Goal: Contribute content: Contribute content

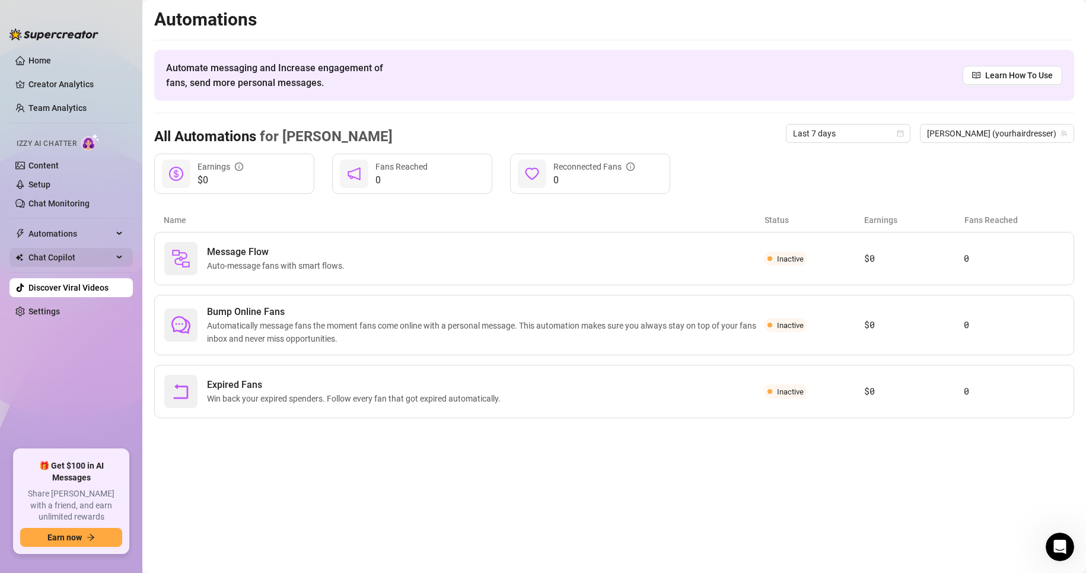
click at [72, 258] on span "Chat Copilot" at bounding box center [70, 257] width 84 height 19
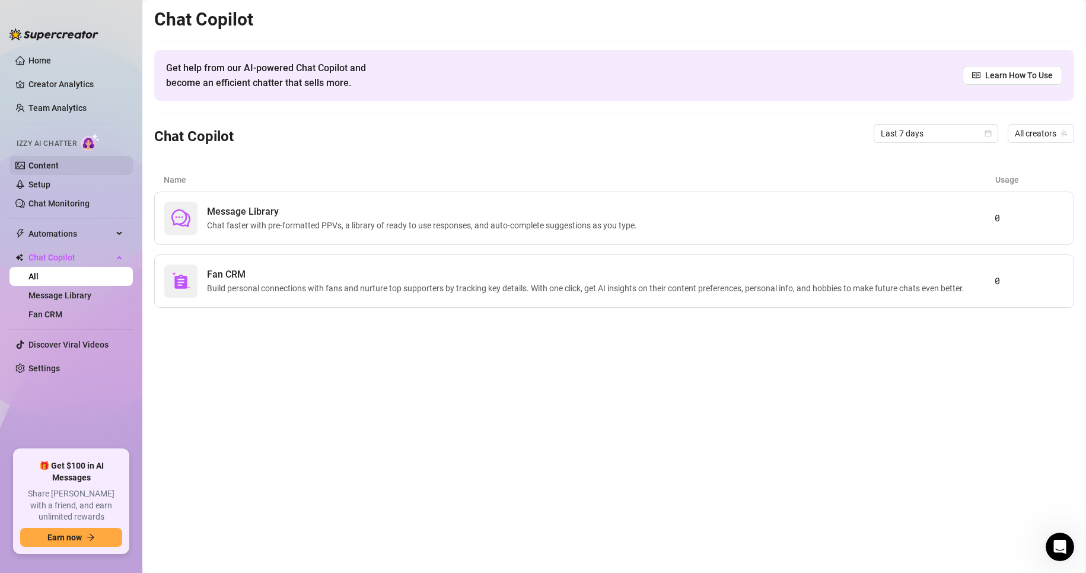
click at [49, 162] on link "Content" at bounding box center [43, 165] width 30 height 9
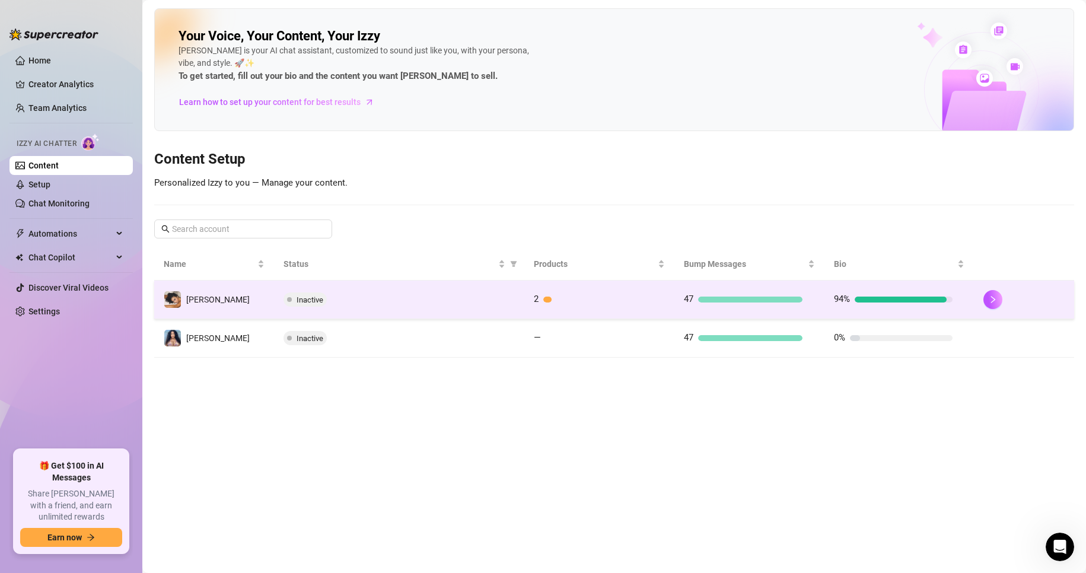
click at [304, 300] on span "Inactive" at bounding box center [310, 299] width 27 height 9
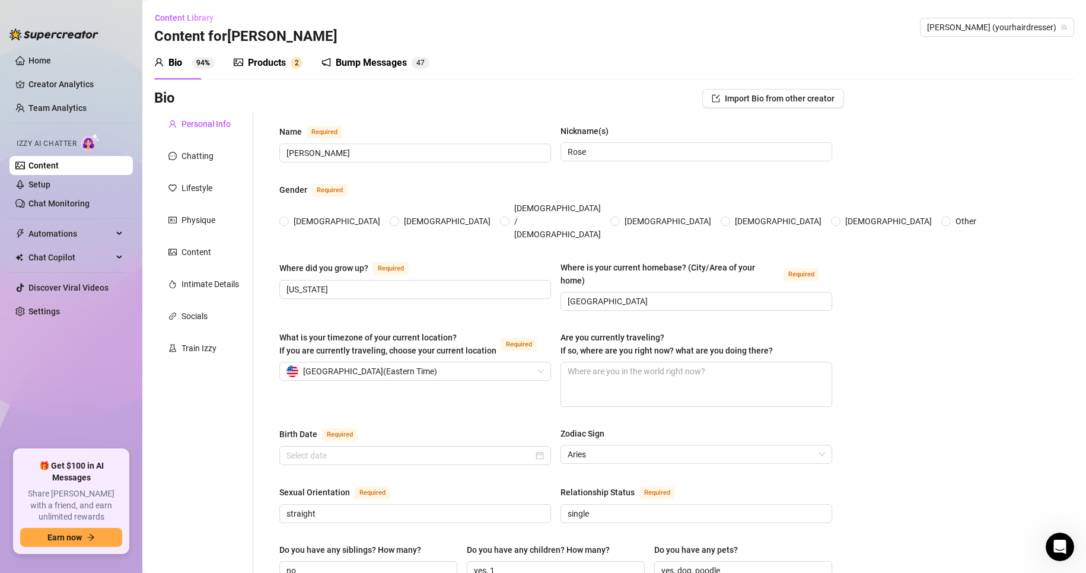
radio input "true"
type input "[DATE]"
click at [187, 350] on div "Train Izzy" at bounding box center [199, 348] width 35 height 13
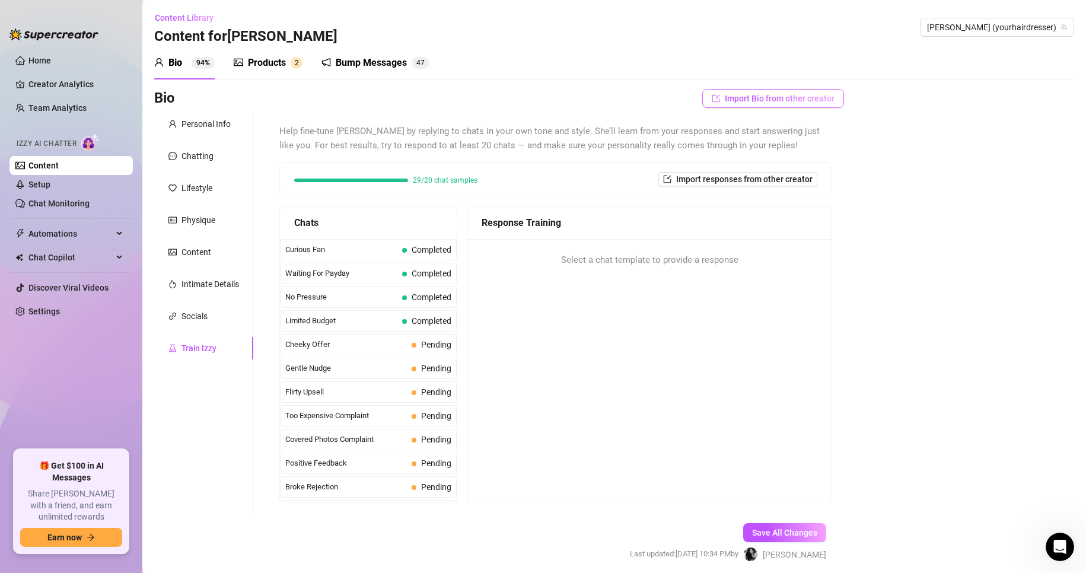
click at [746, 94] on span "Import Bio from other creator" at bounding box center [780, 98] width 110 height 9
click at [887, 177] on div "Bio Import Bio from other creator Personal Info Chatting Lifestyle Physique Con…" at bounding box center [614, 336] width 920 height 494
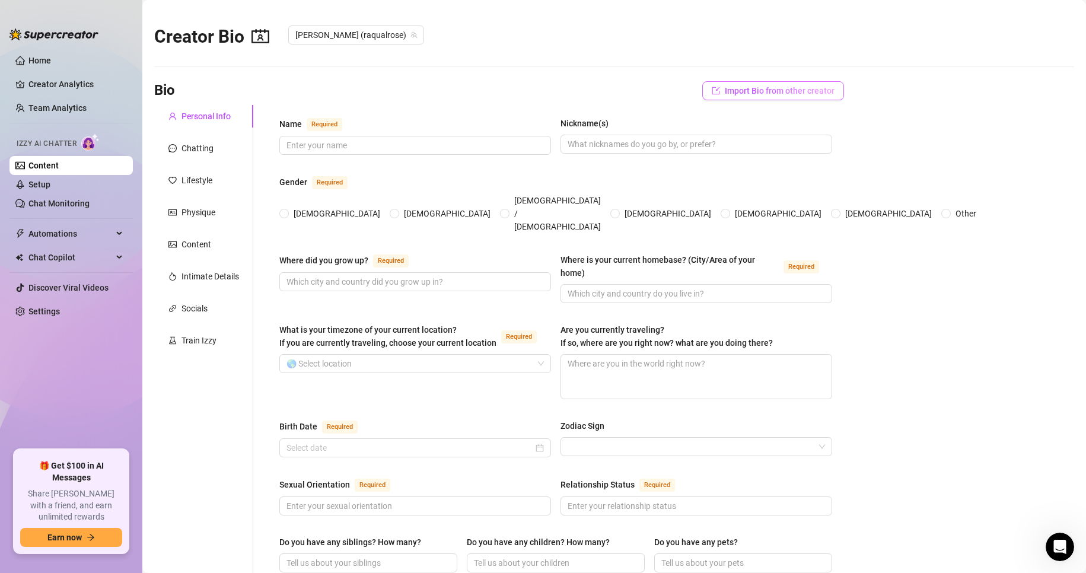
click at [743, 87] on span "Import Bio from other creator" at bounding box center [780, 90] width 110 height 9
click at [750, 125] on input "search" at bounding box center [761, 124] width 94 height 18
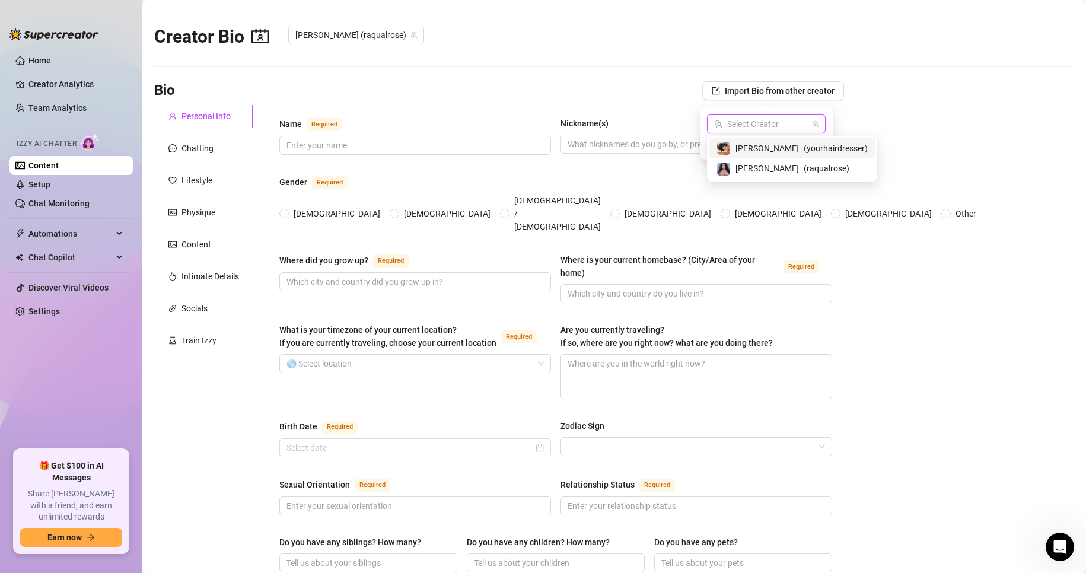
click at [744, 150] on span "[PERSON_NAME]" at bounding box center [767, 148] width 63 height 13
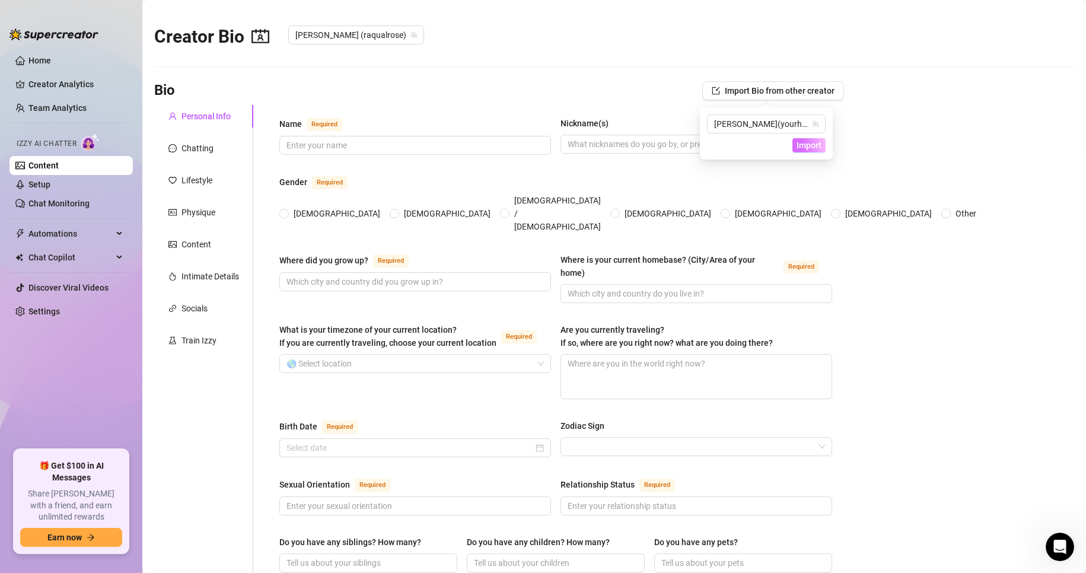
click at [801, 139] on button "Import" at bounding box center [809, 145] width 33 height 14
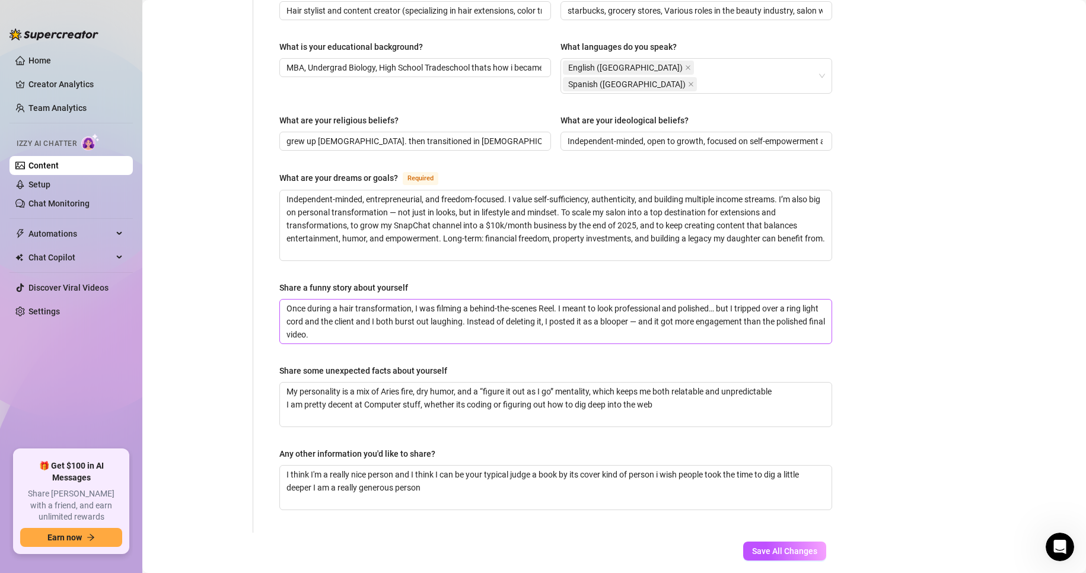
scroll to position [613, 0]
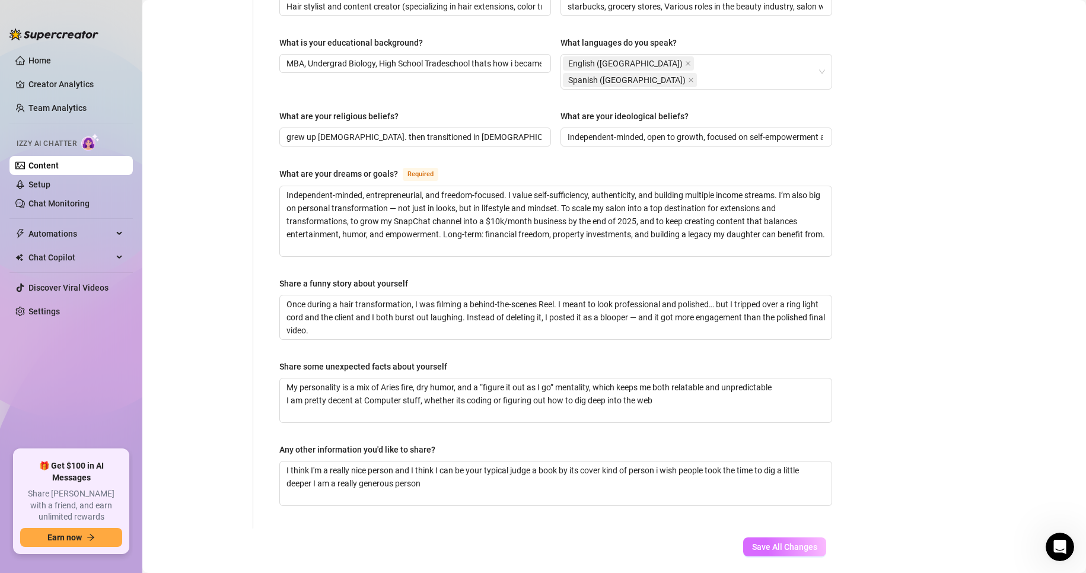
click at [769, 542] on span "Save All Changes" at bounding box center [784, 546] width 65 height 9
click at [42, 181] on link "Setup" at bounding box center [39, 184] width 22 height 9
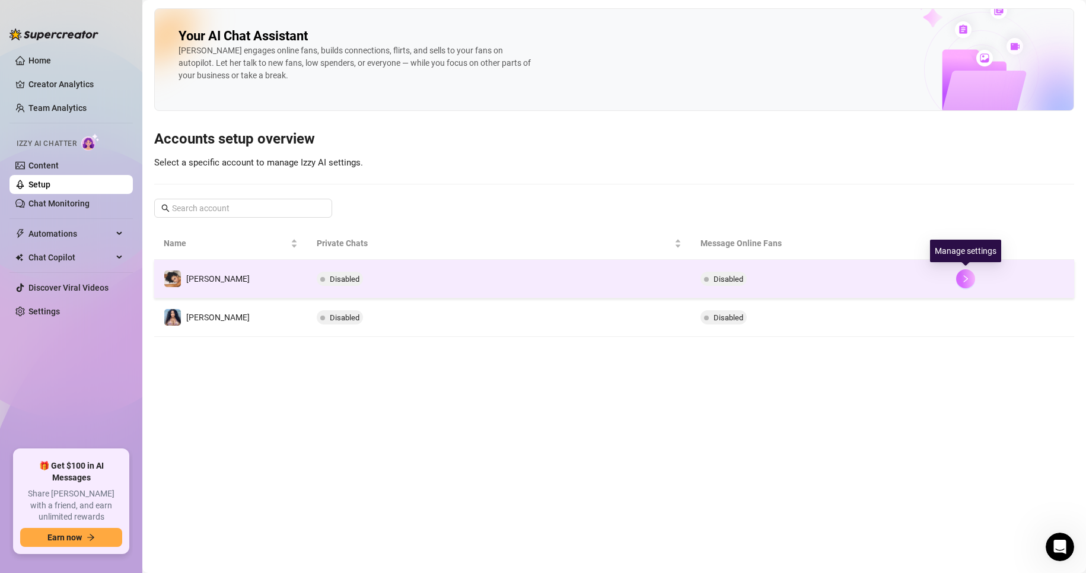
click at [962, 275] on icon "right" at bounding box center [966, 279] width 8 height 8
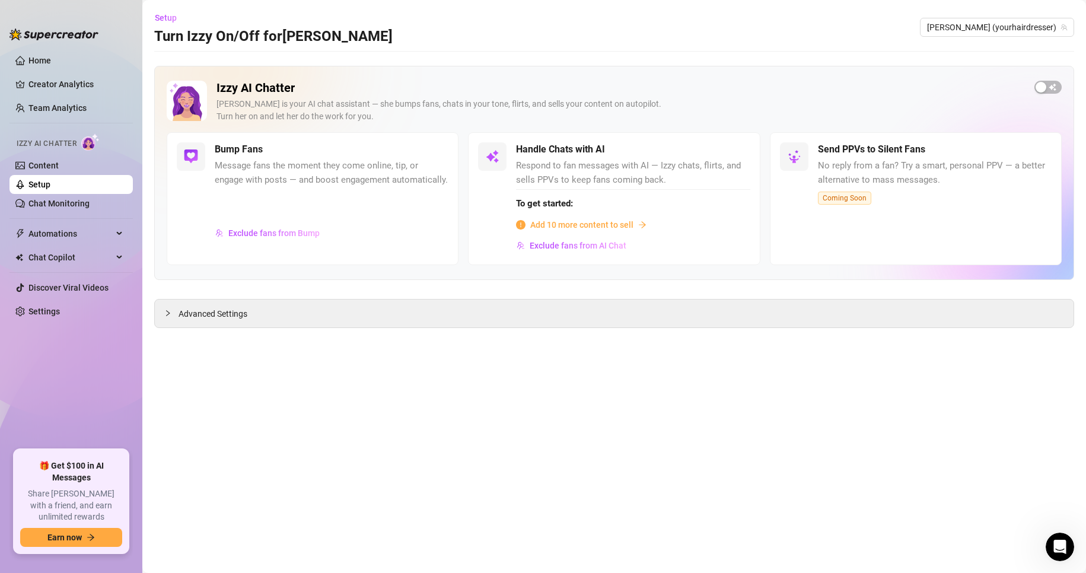
click at [604, 228] on span "Add 10 more content to sell" at bounding box center [581, 224] width 103 height 13
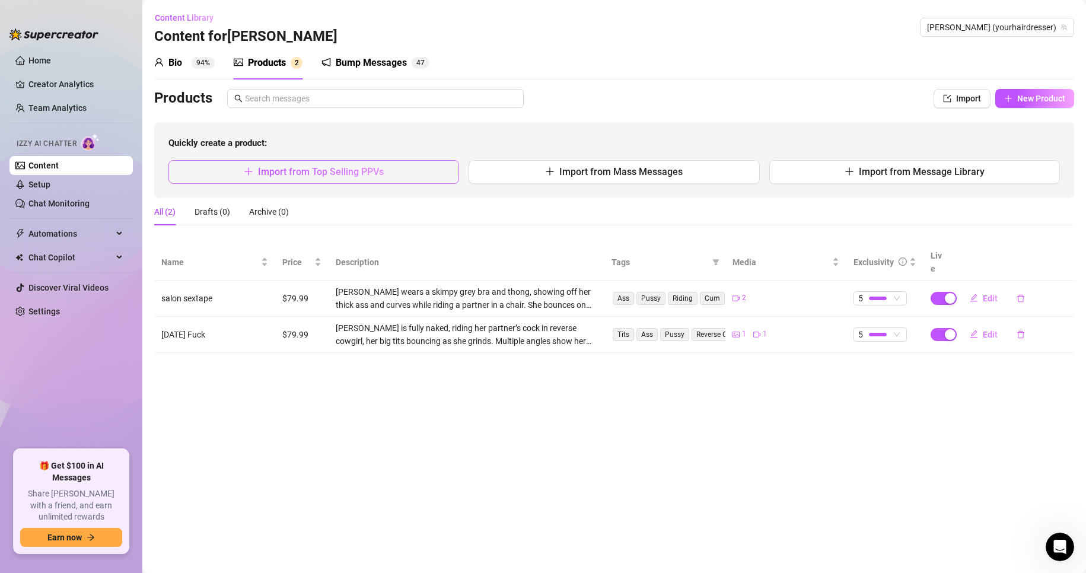
click at [335, 173] on span "Import from Top Selling PPVs" at bounding box center [321, 171] width 126 height 11
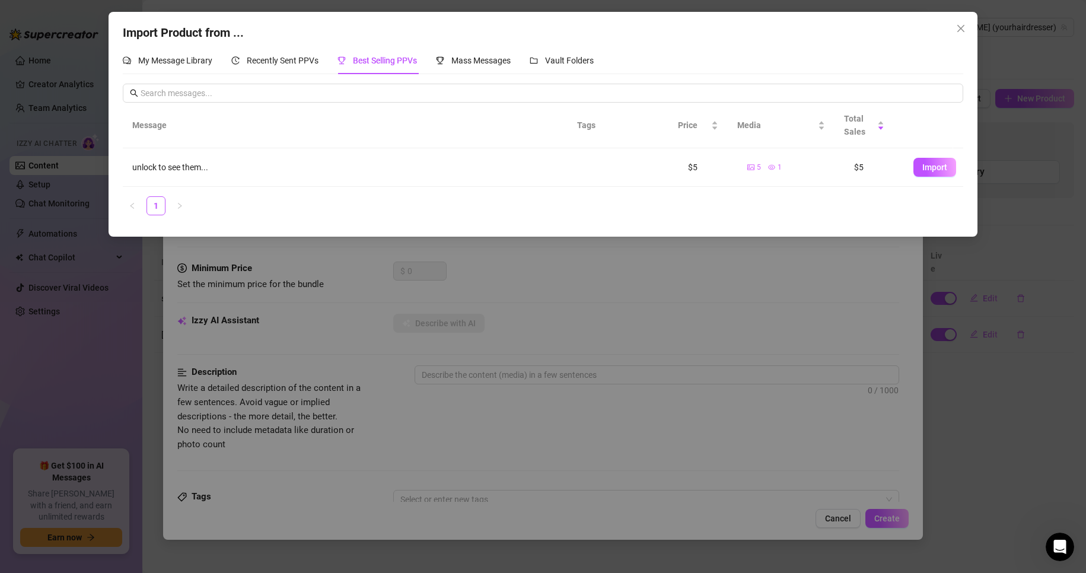
click at [236, 173] on div "unlock to see them..." at bounding box center [350, 167] width 436 height 13
click at [918, 158] on button "Import" at bounding box center [935, 167] width 43 height 19
type textarea "unlock to see them..."
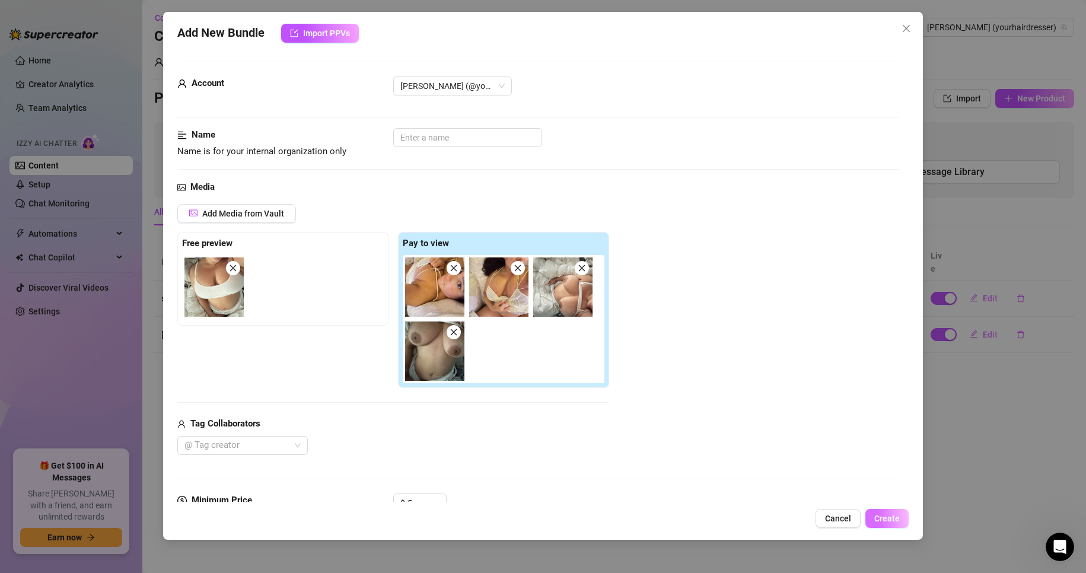
click at [884, 517] on span "Create" at bounding box center [887, 518] width 26 height 9
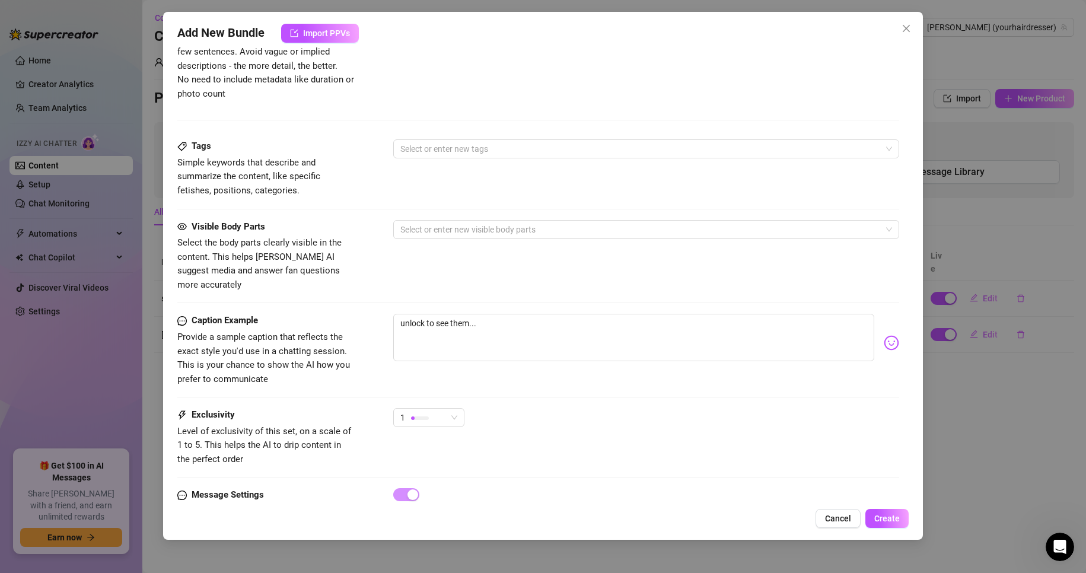
scroll to position [622, 0]
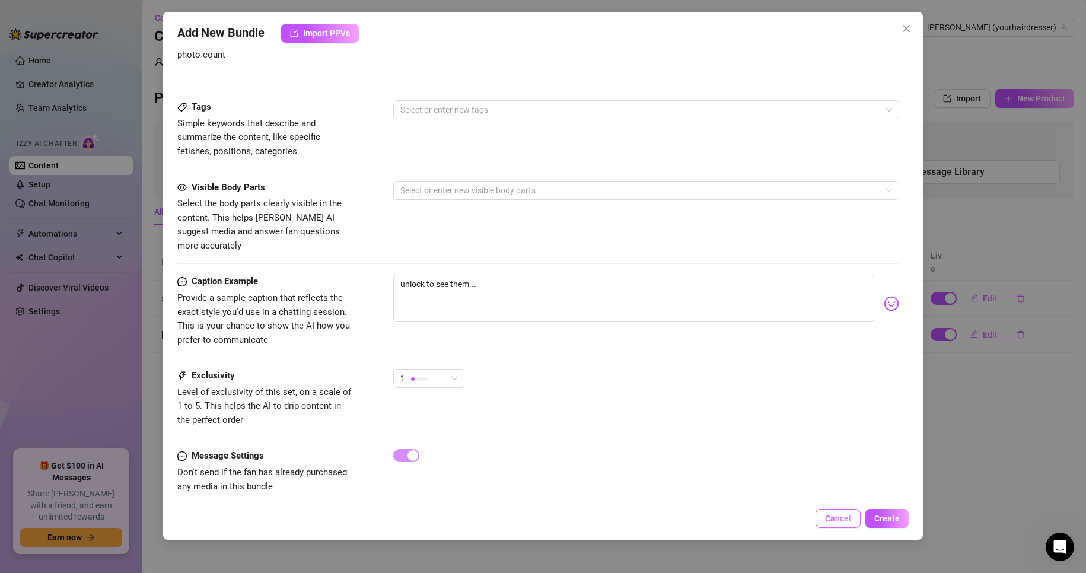
click at [829, 513] on button "Cancel" at bounding box center [838, 518] width 45 height 19
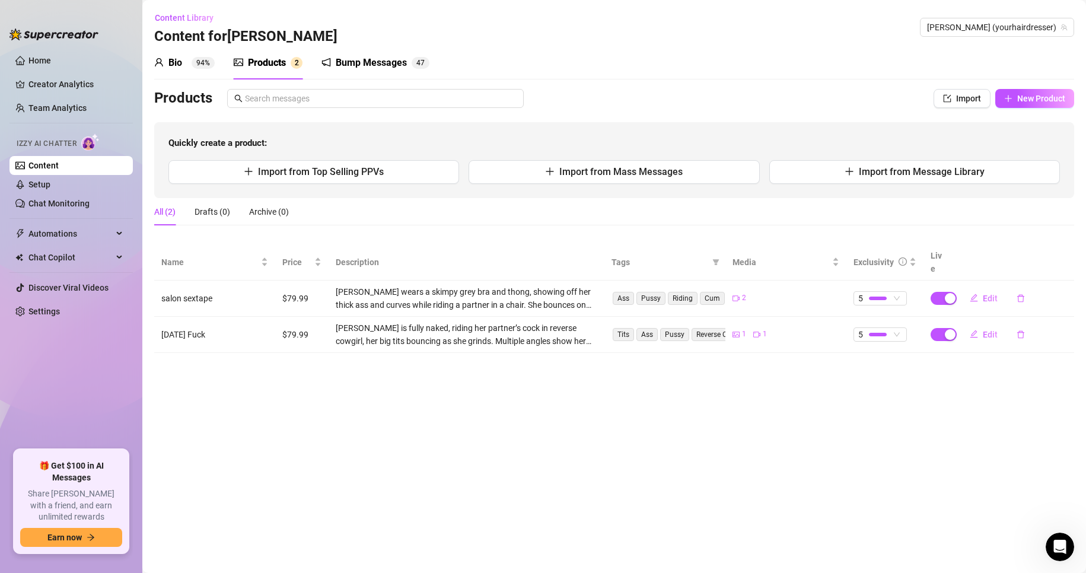
click at [187, 59] on div "Bio 94%" at bounding box center [184, 63] width 61 height 14
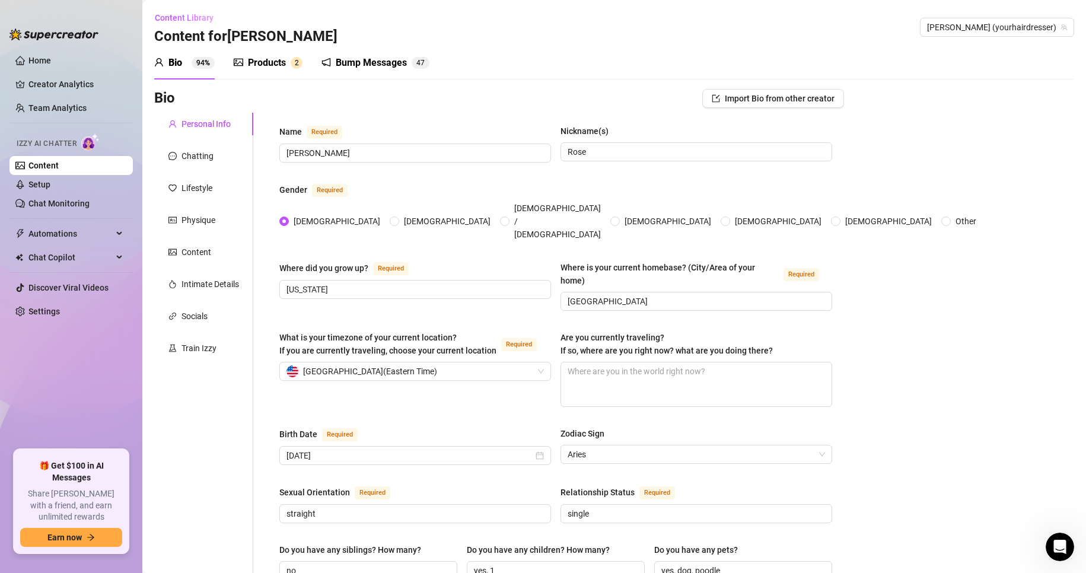
click at [271, 57] on div "Products" at bounding box center [267, 63] width 38 height 14
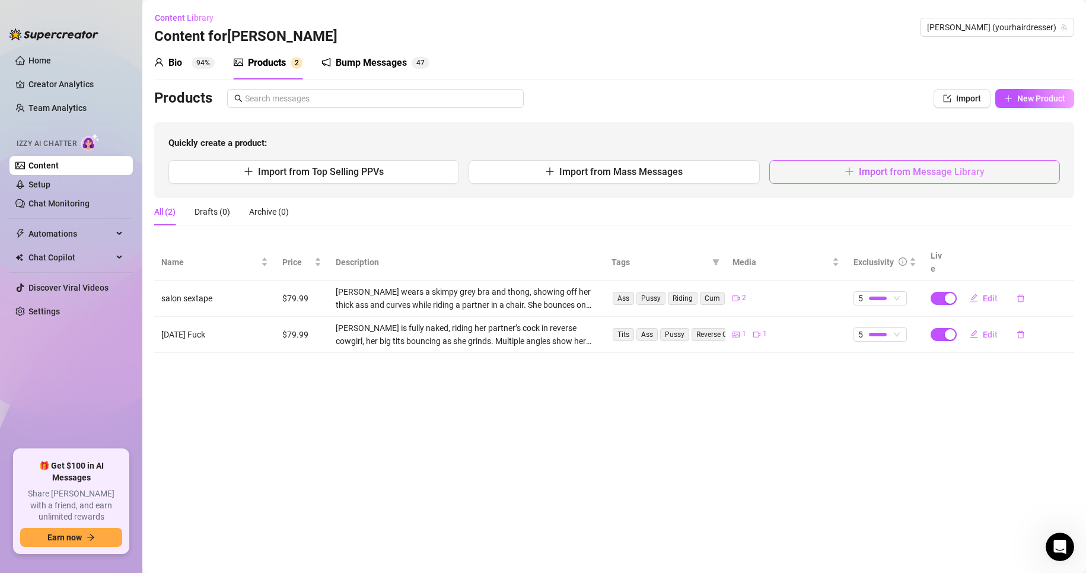
click at [826, 171] on button "Import from Message Library" at bounding box center [914, 172] width 291 height 24
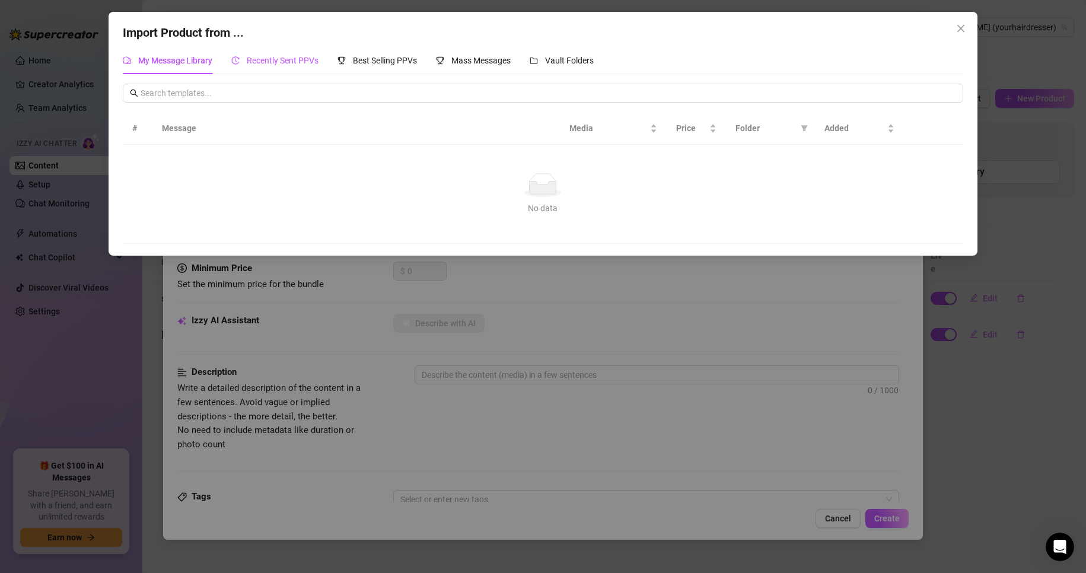
click at [256, 61] on span "Recently Sent PPVs" at bounding box center [283, 60] width 72 height 9
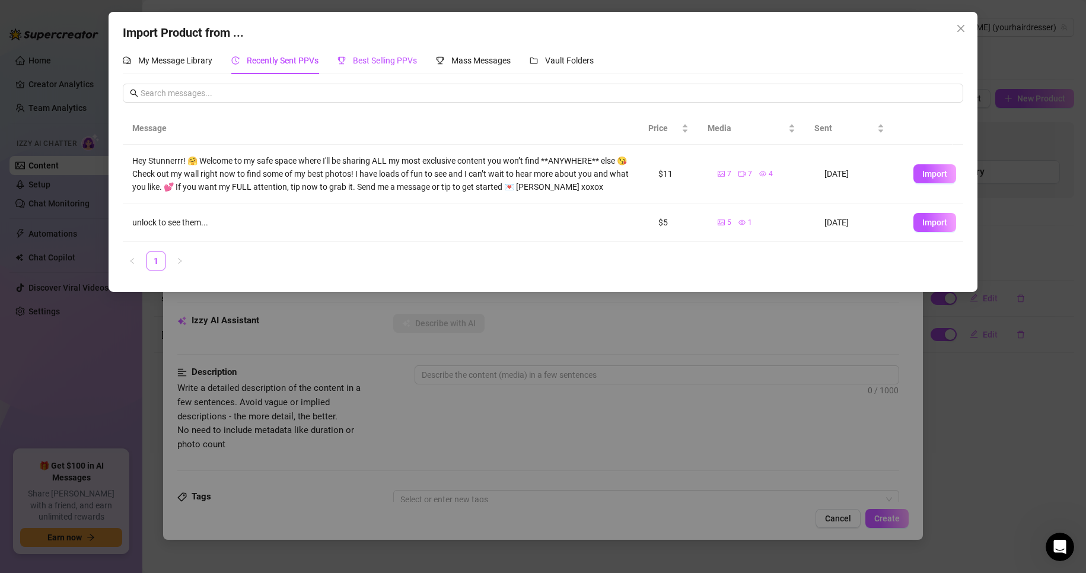
click at [385, 65] on span "Best Selling PPVs" at bounding box center [385, 60] width 64 height 9
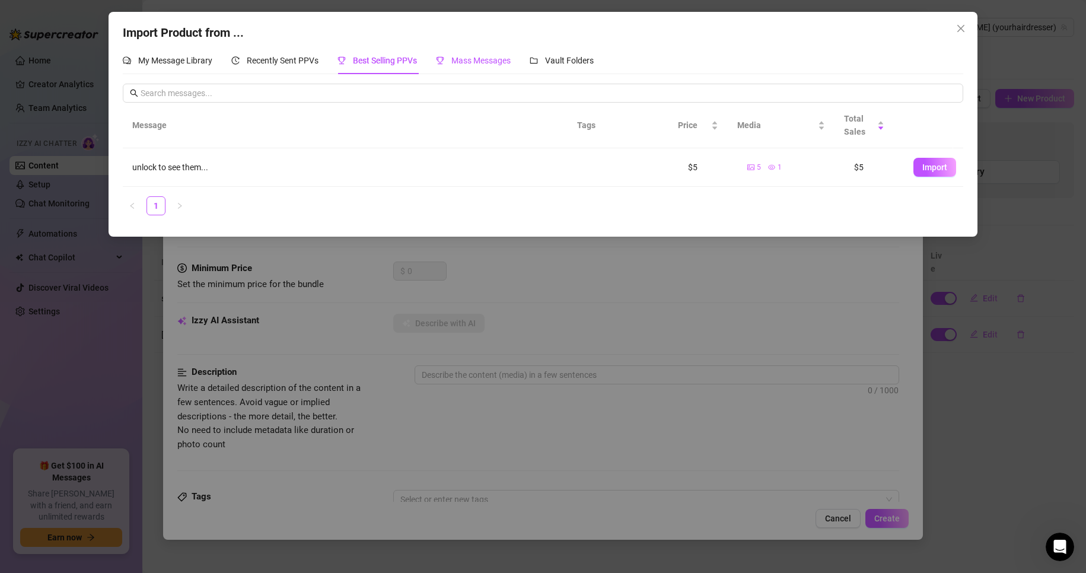
click at [481, 61] on span "Mass Messages" at bounding box center [480, 60] width 59 height 9
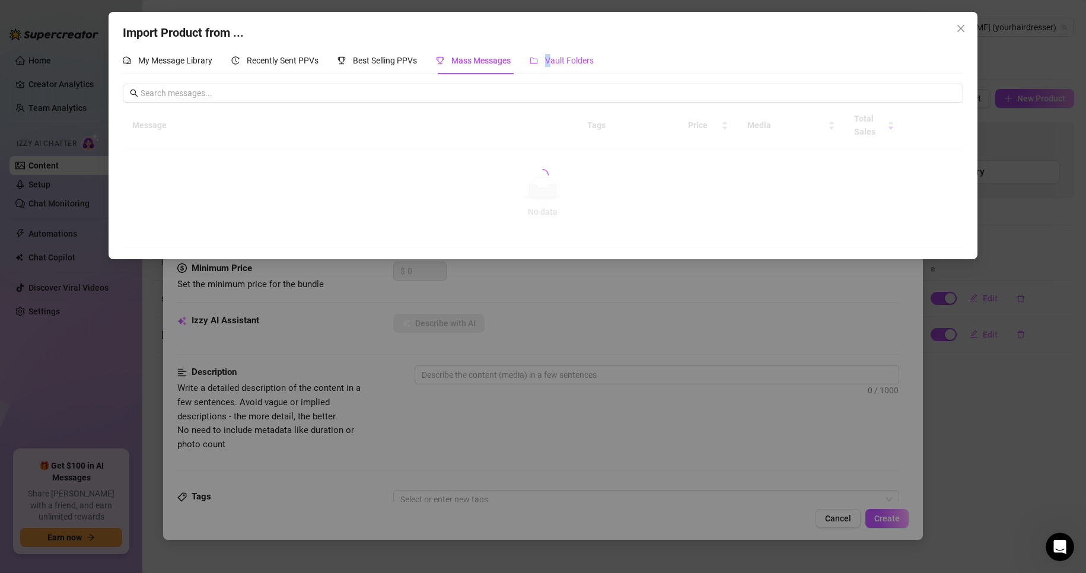
click at [551, 59] on span "Vault Folders" at bounding box center [569, 60] width 49 height 9
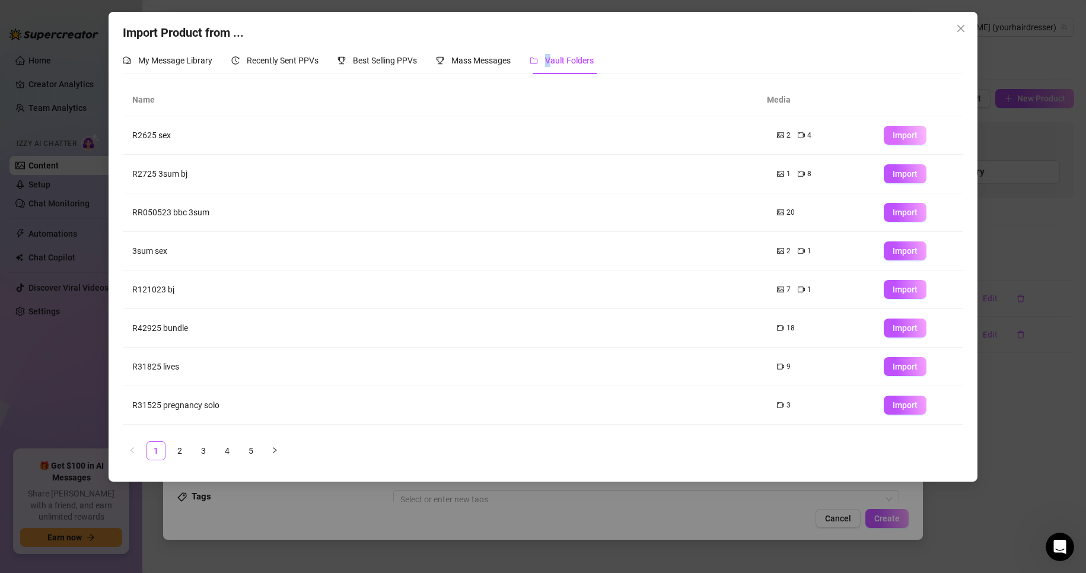
click at [893, 133] on span "Import" at bounding box center [905, 135] width 25 height 9
type textarea "Type your message here..."
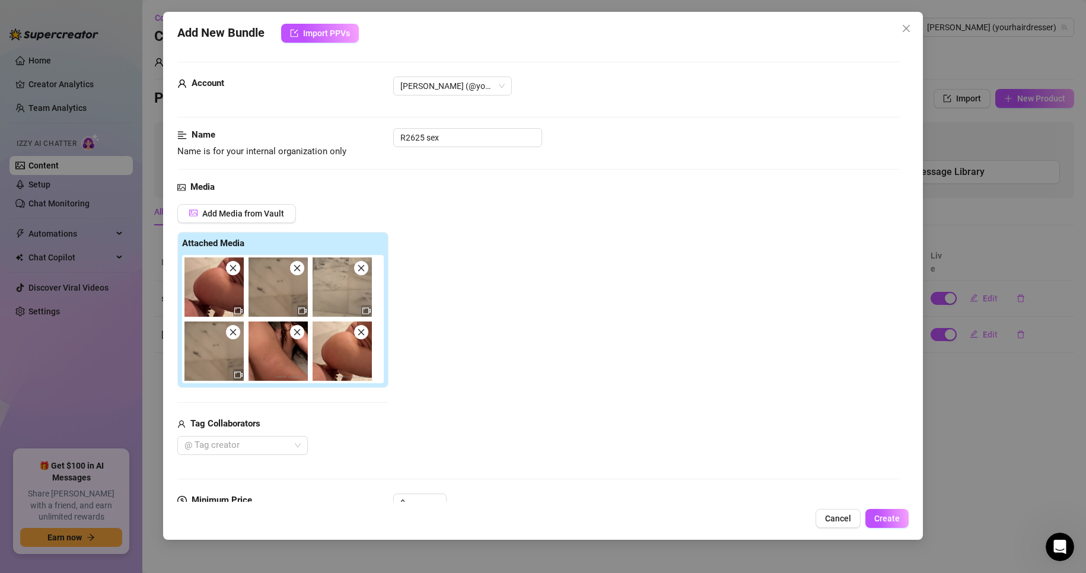
click at [340, 365] on img at bounding box center [342, 351] width 59 height 59
drag, startPoint x: 444, startPoint y: 139, endPoint x: 303, endPoint y: 160, distance: 142.8
click at [303, 160] on div "Name Name is for your internal organization only R2625 sex" at bounding box center [538, 154] width 723 height 52
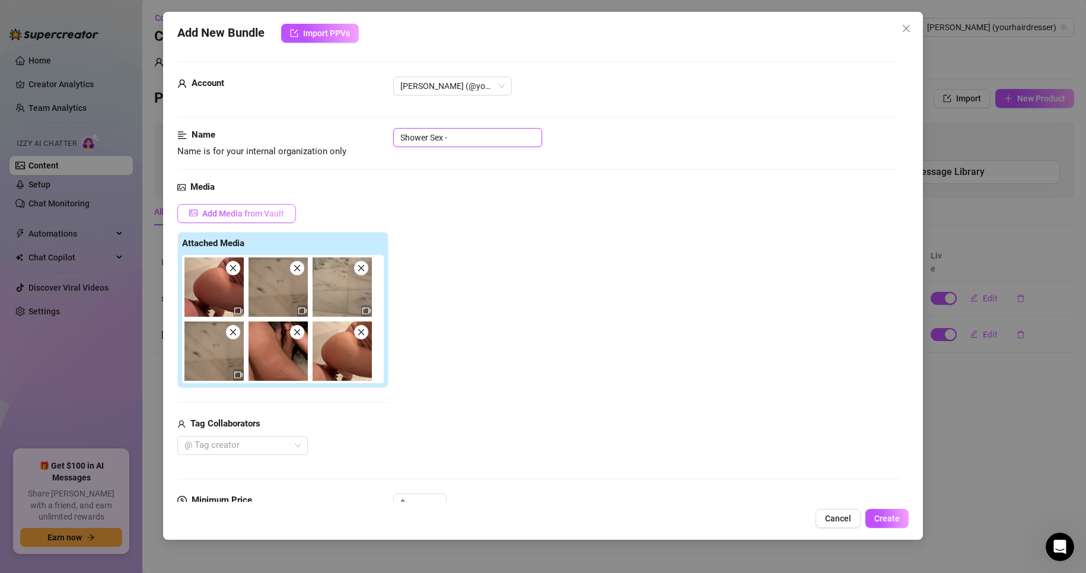
type input "Shower Sex -"
click at [231, 216] on span "Add Media from Vault" at bounding box center [243, 213] width 82 height 9
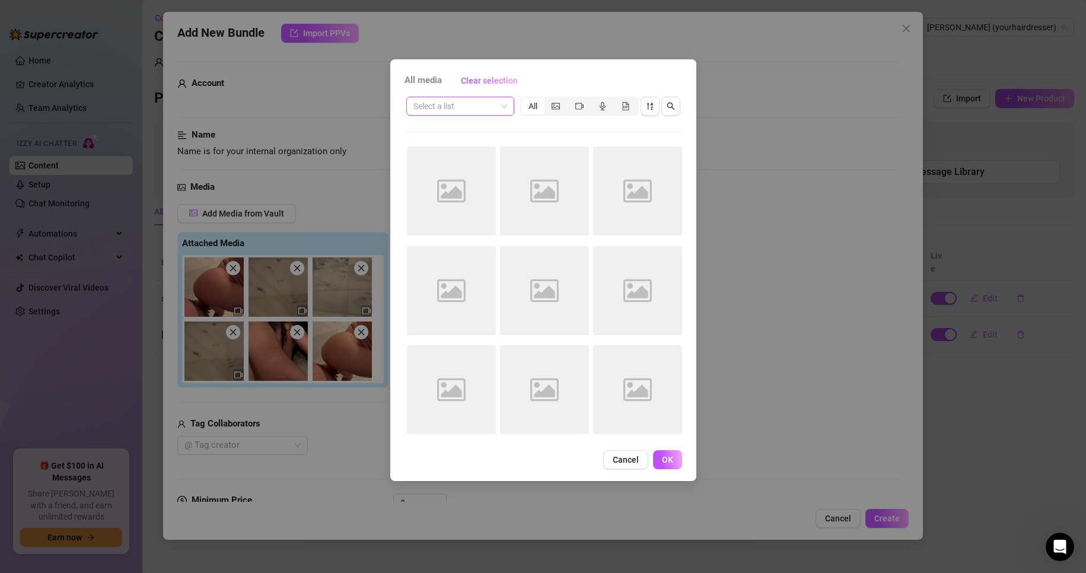
click at [489, 109] on input "search" at bounding box center [454, 106] width 83 height 18
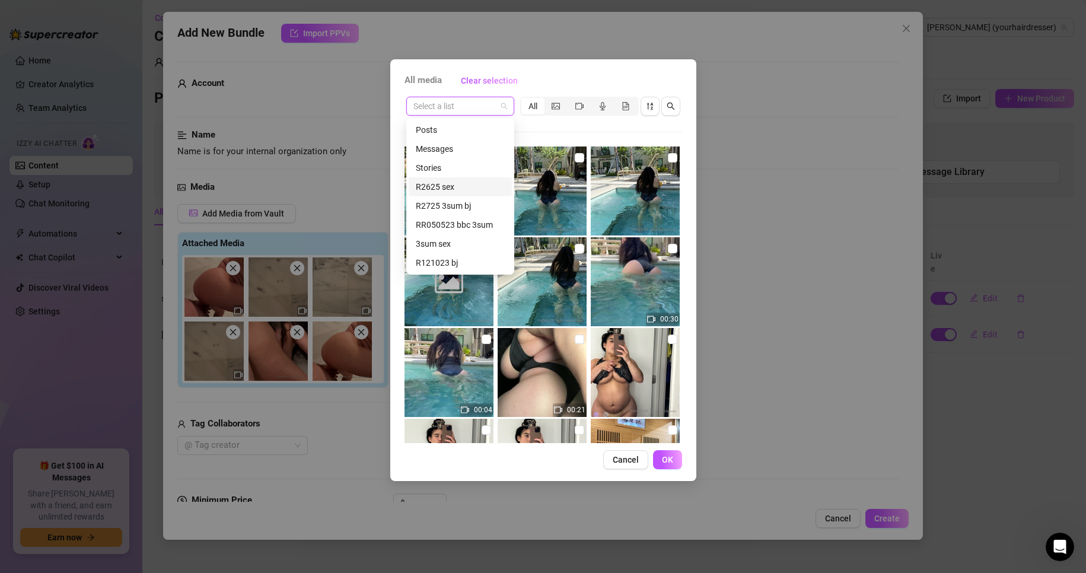
click at [444, 184] on div "R2625 sex" at bounding box center [460, 186] width 89 height 13
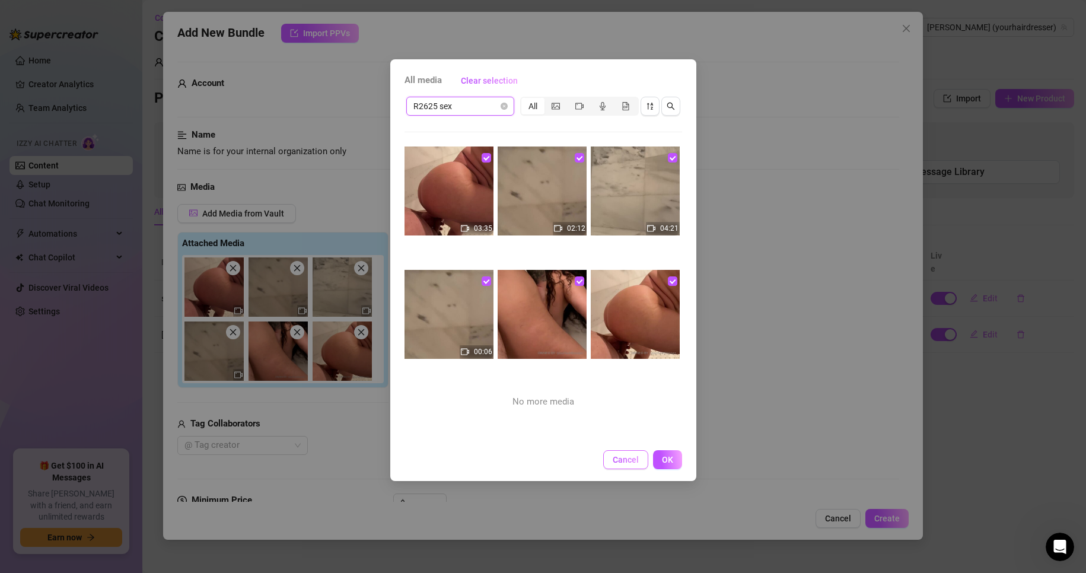
click at [622, 460] on span "Cancel" at bounding box center [626, 459] width 26 height 9
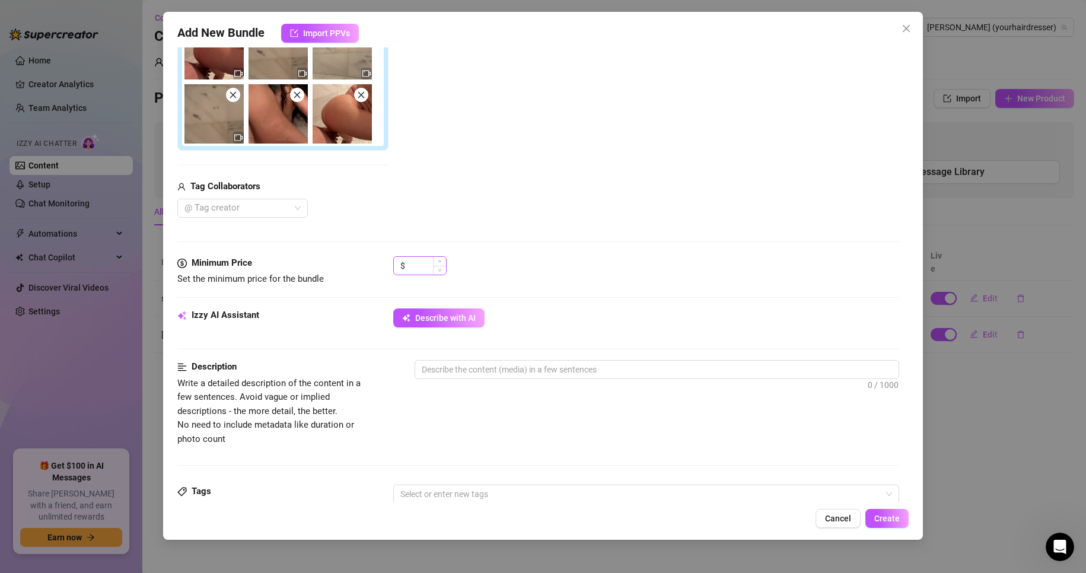
scroll to position [356, 0]
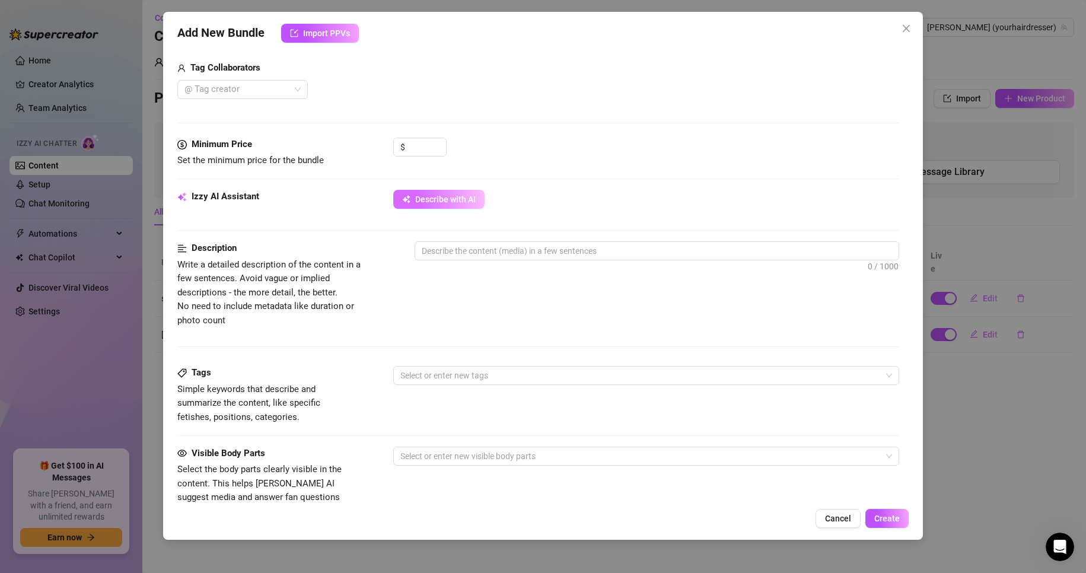
click at [452, 192] on button "Describe with AI" at bounding box center [438, 199] width 91 height 19
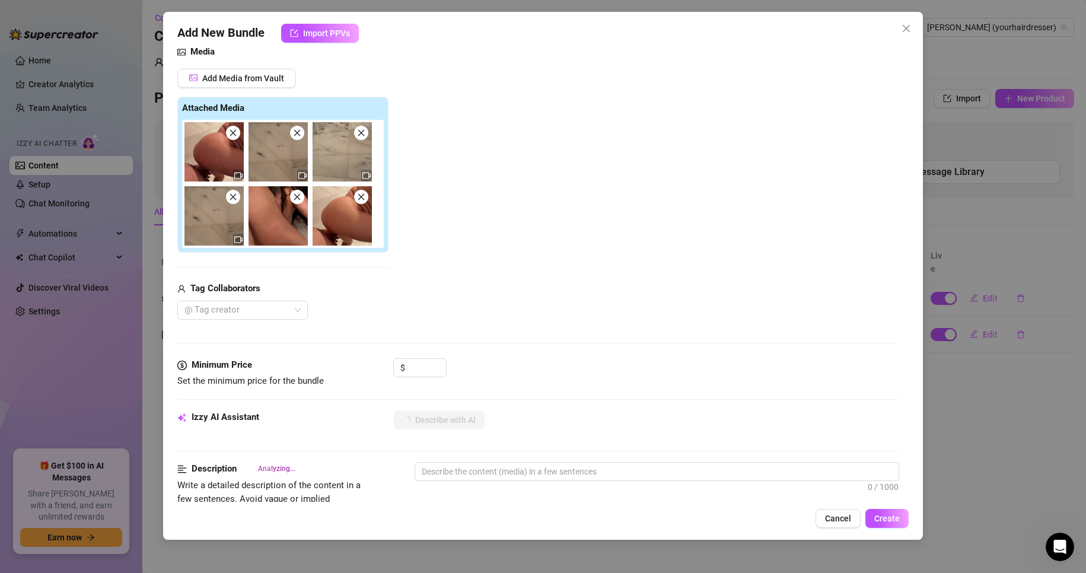
scroll to position [119, 0]
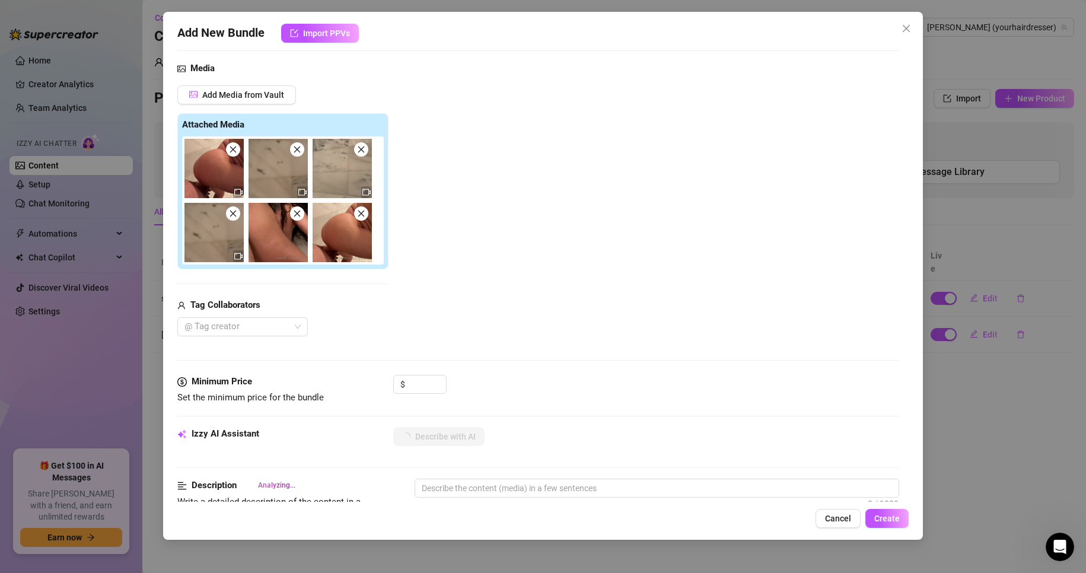
click at [221, 171] on img at bounding box center [213, 168] width 59 height 59
type textarea "[PERSON_NAME]"
type textarea "[PERSON_NAME] is"
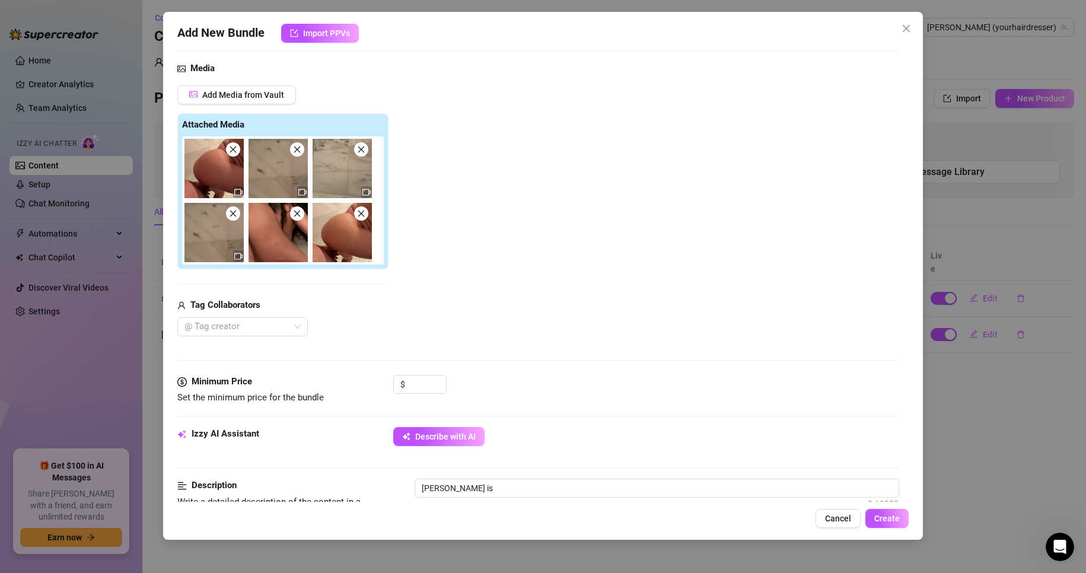
type textarea "[PERSON_NAME] is fully"
type textarea "[PERSON_NAME] is fully naked"
type textarea "[PERSON_NAME] is fully naked in"
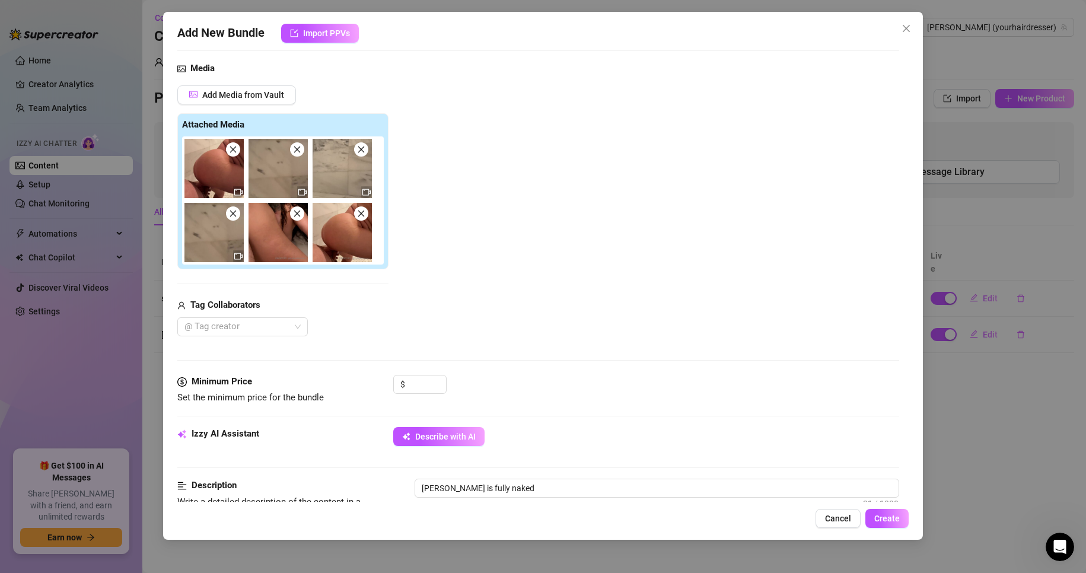
type textarea "[PERSON_NAME] is fully naked in"
type textarea "[PERSON_NAME] is fully naked in a"
type textarea "[PERSON_NAME] is fully naked in a steamy"
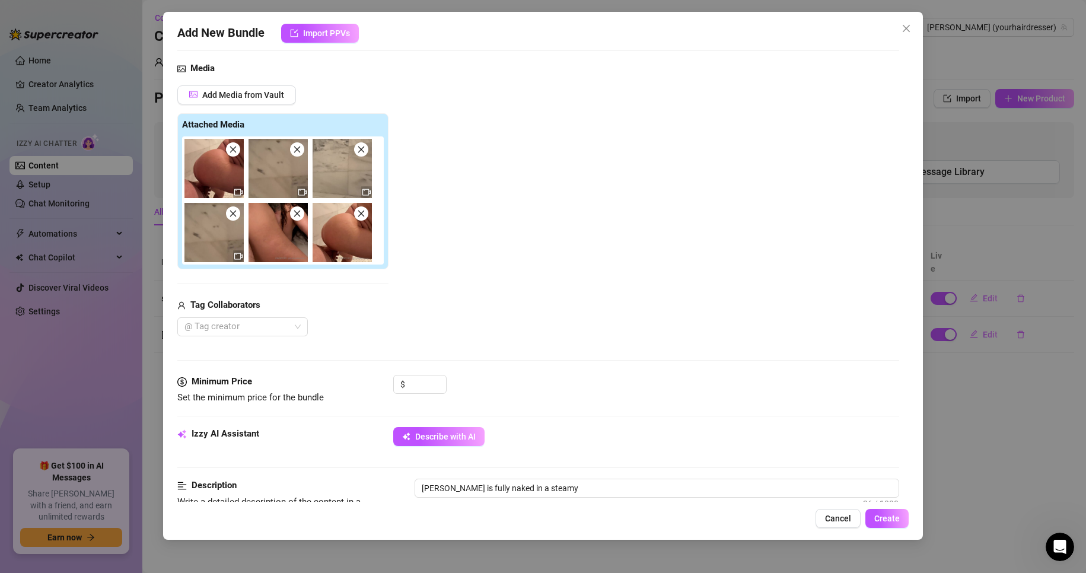
type textarea "[PERSON_NAME] is fully naked in a steamy shower"
type textarea "[PERSON_NAME] is fully naked in a steamy shower scene,"
type textarea "[PERSON_NAME] is fully naked in a steamy shower scene, bent"
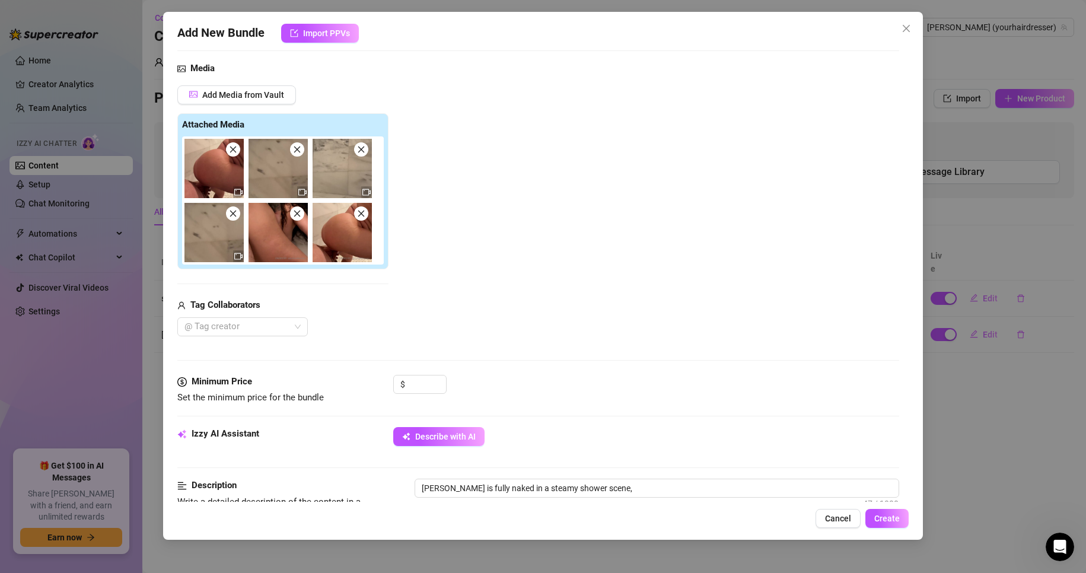
type textarea "[PERSON_NAME] is fully naked in a steamy shower scene, bent"
type textarea "[PERSON_NAME] is fully naked in a steamy shower scene, bent over"
type textarea "[PERSON_NAME] is fully naked in a steamy shower scene, bent over and"
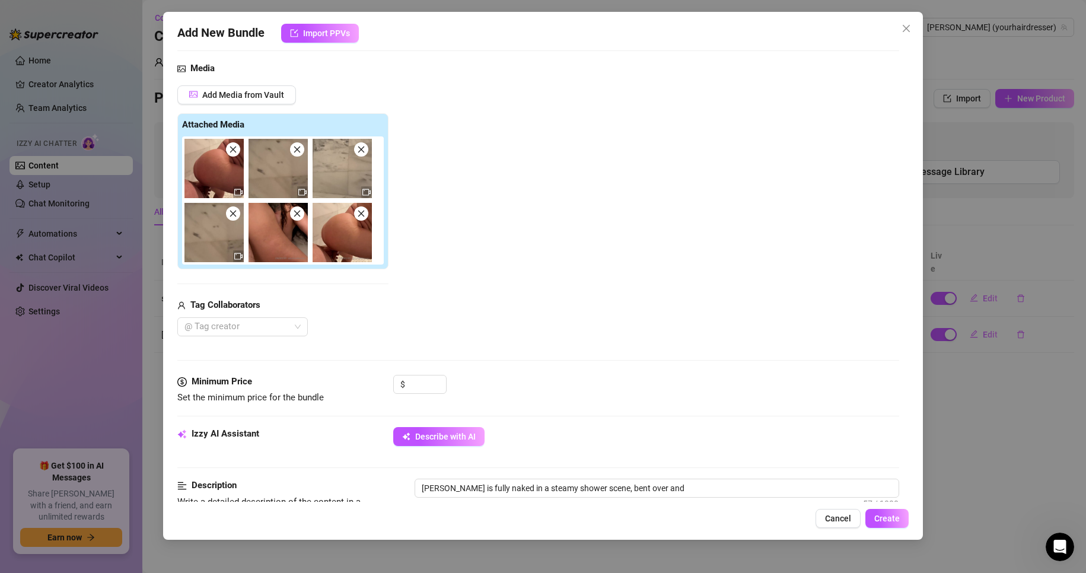
type textarea "[PERSON_NAME] is fully naked in a steamy shower scene, bent over and getting"
type textarea "[PERSON_NAME] is fully naked in a steamy shower scene, bent over and getting fu…"
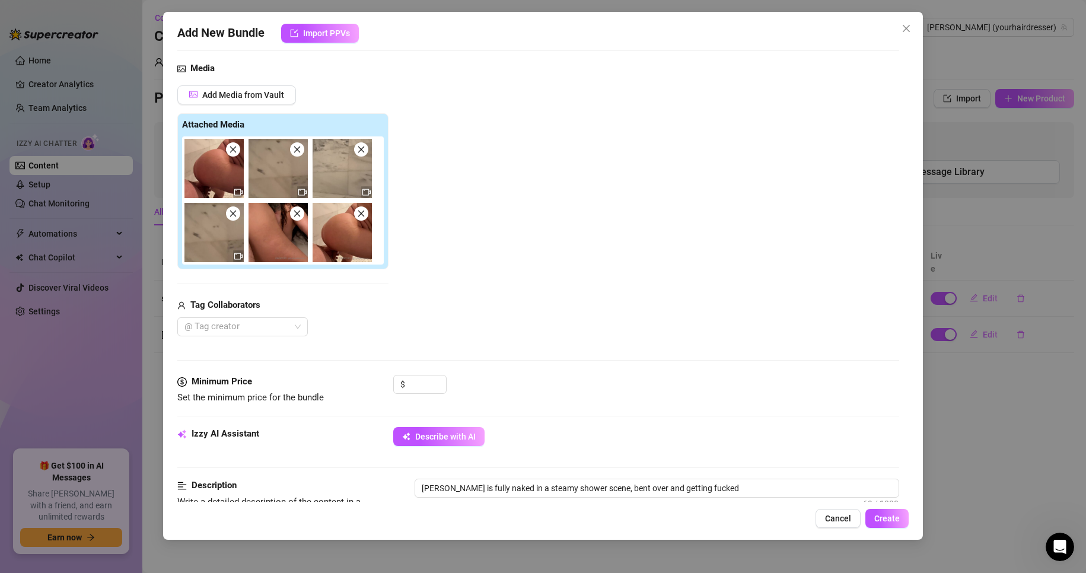
type textarea "[PERSON_NAME] is fully naked in a steamy shower scene, bent over and getting fu…"
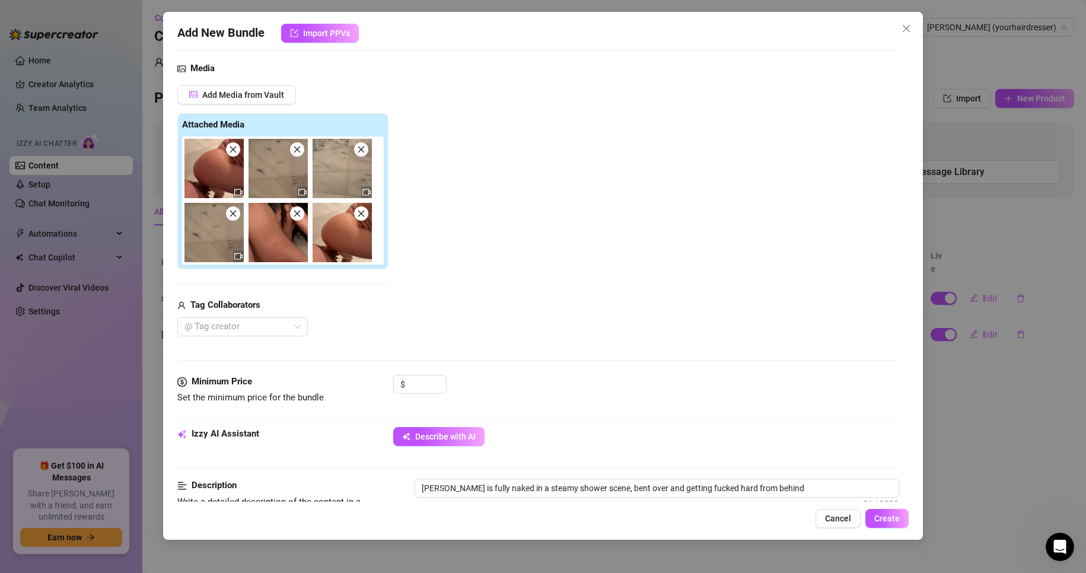
type textarea "[PERSON_NAME] is fully naked in a steamy shower scene, bent over and getting fu…"
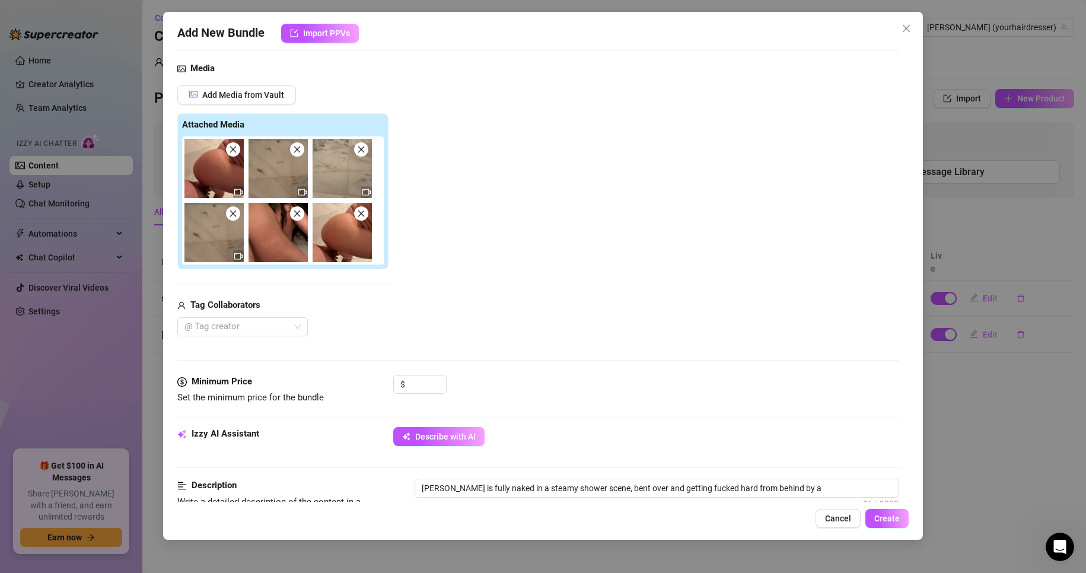
type textarea "[PERSON_NAME] is fully naked in a steamy shower scene, bent over and getting fu…"
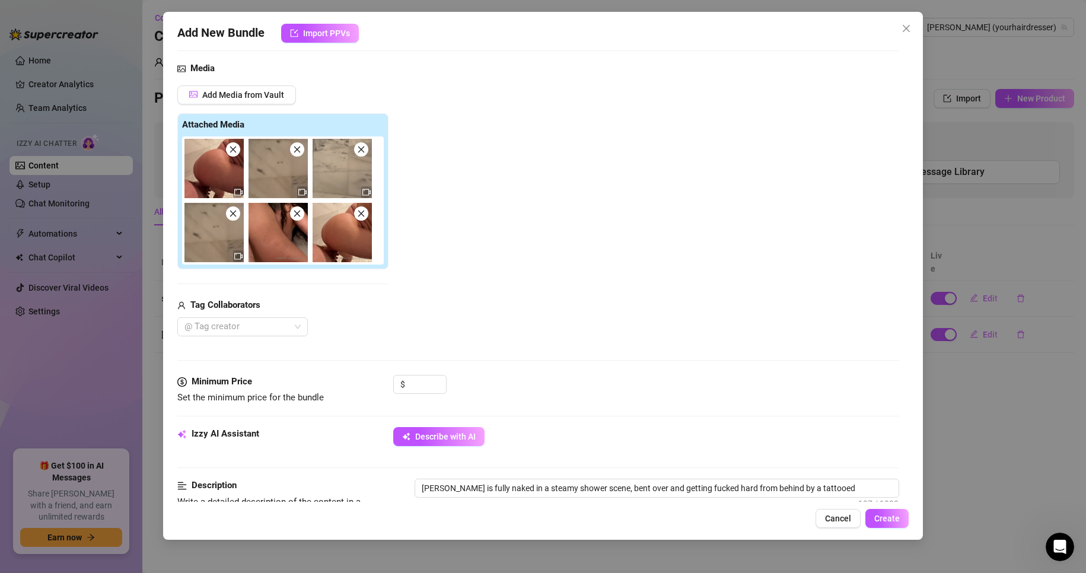
type textarea "[PERSON_NAME] is fully naked in a steamy shower scene, bent over and getting fu…"
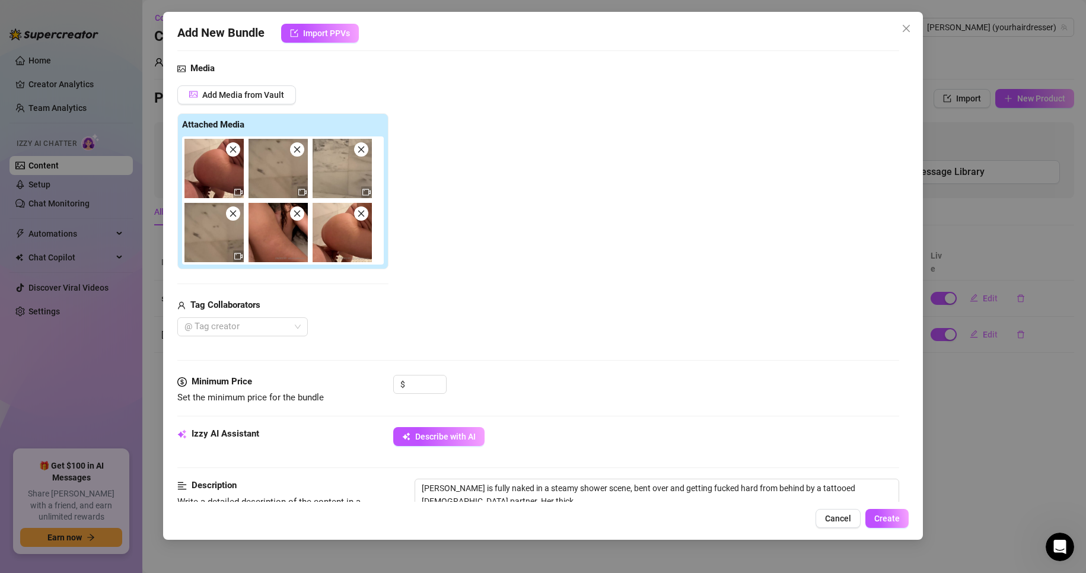
type textarea "[PERSON_NAME] is fully naked in a steamy shower scene, bent over and getting fu…"
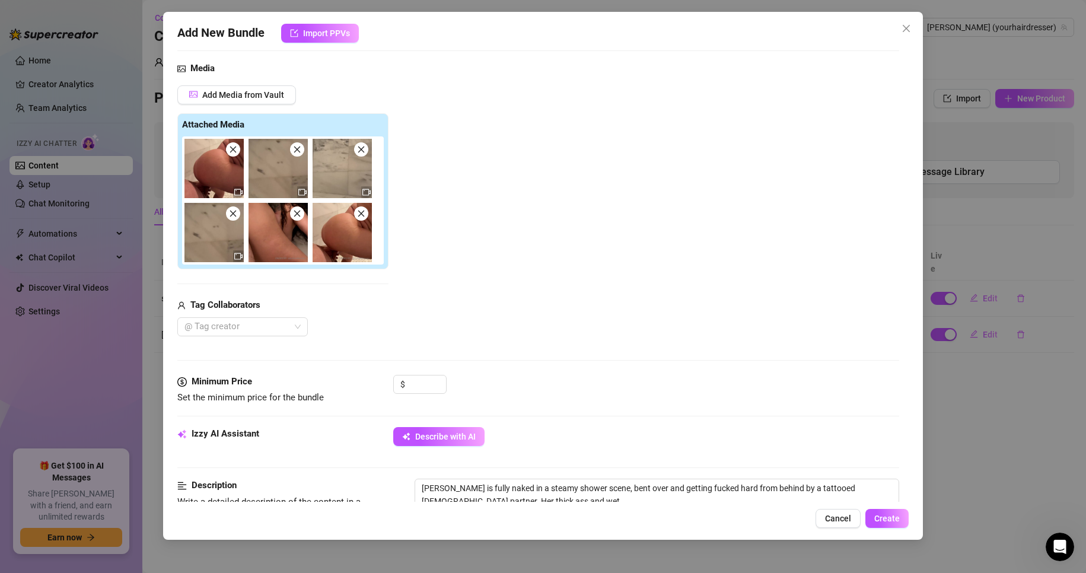
type textarea "[PERSON_NAME] is fully naked in a steamy shower scene, bent over and getting fu…"
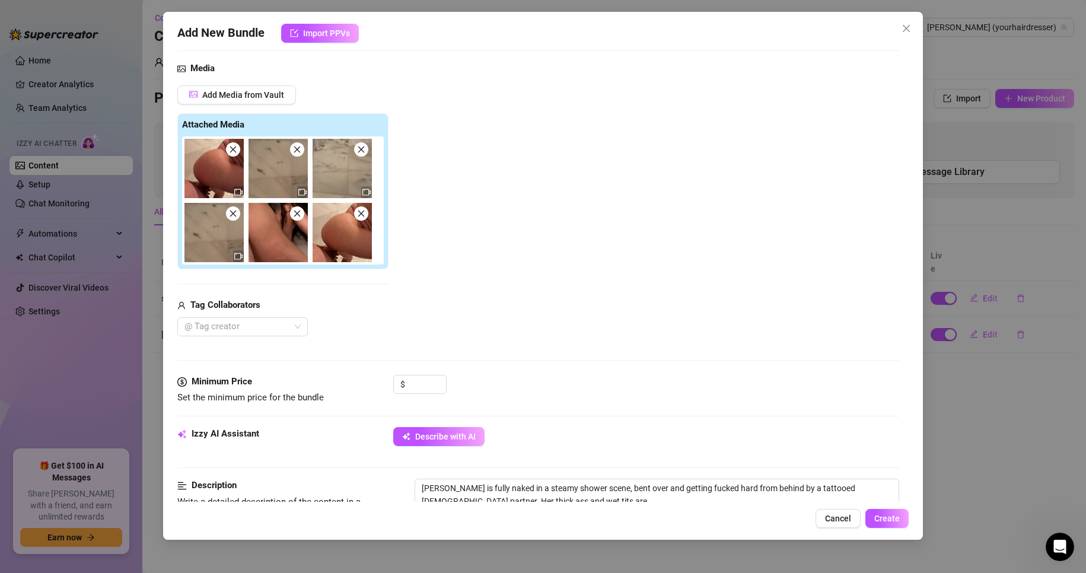
type textarea "[PERSON_NAME] is fully naked in a steamy shower scene, bent over and getting fu…"
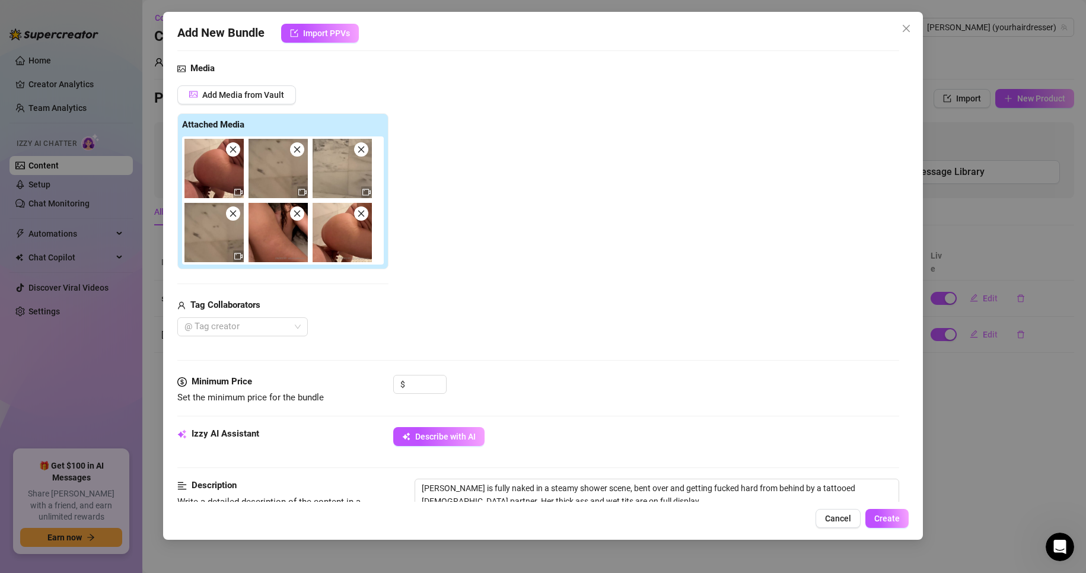
type textarea "[PERSON_NAME] is fully naked in a steamy shower scene, bent over and getting fu…"
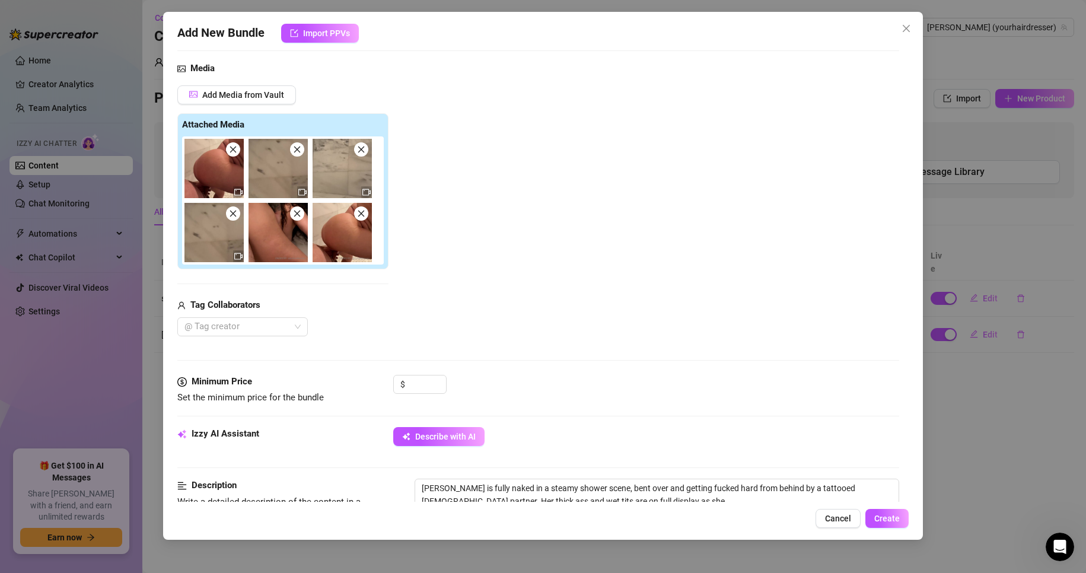
type textarea "[PERSON_NAME] is fully naked in a steamy shower scene, bent over and getting fu…"
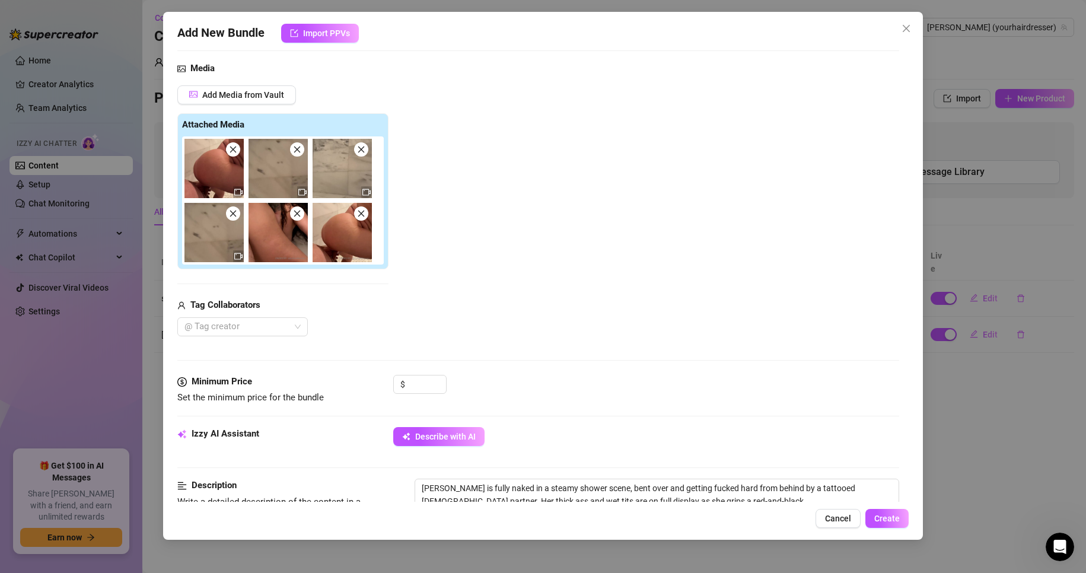
type textarea "[PERSON_NAME] is fully naked in a steamy shower scene, bent over and getting fu…"
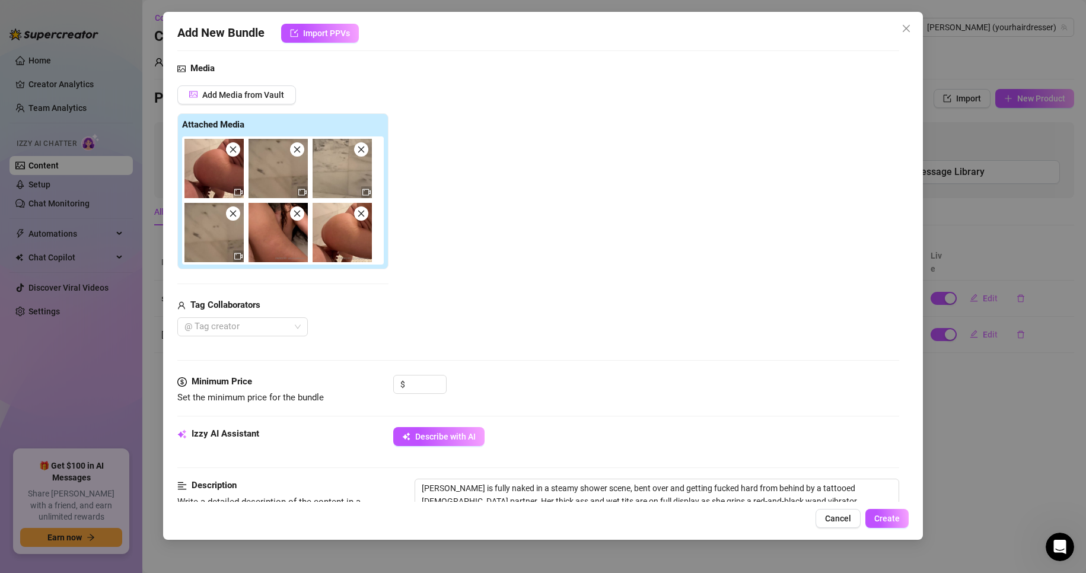
type textarea "[PERSON_NAME] is fully naked in a steamy shower scene, bent over and getting fu…"
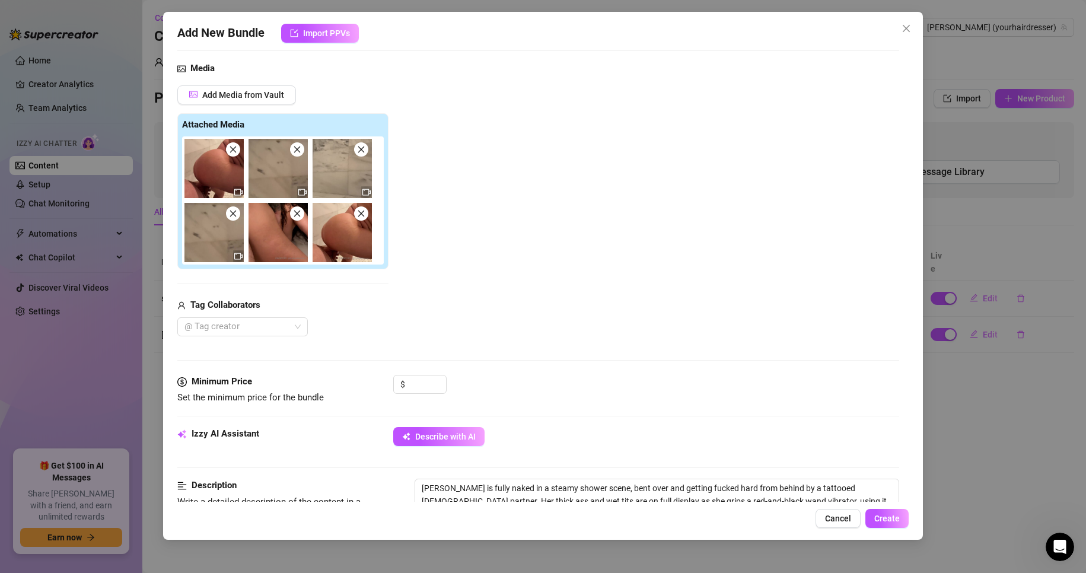
type textarea "[PERSON_NAME] is fully naked in a steamy shower scene, bent over and getting fu…"
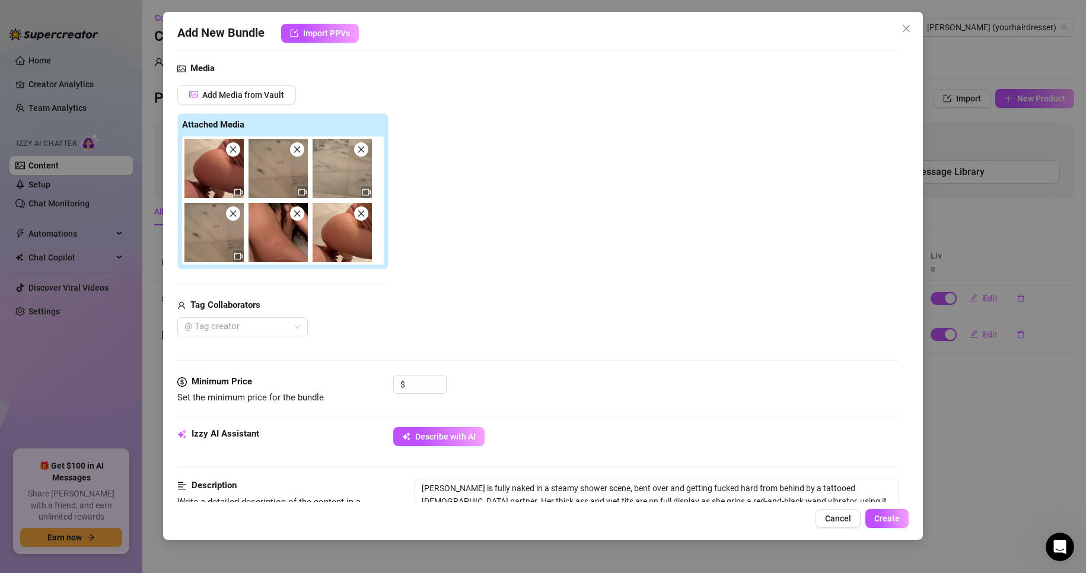
type textarea "[PERSON_NAME] is fully naked in a steamy shower scene, bent over and getting fu…"
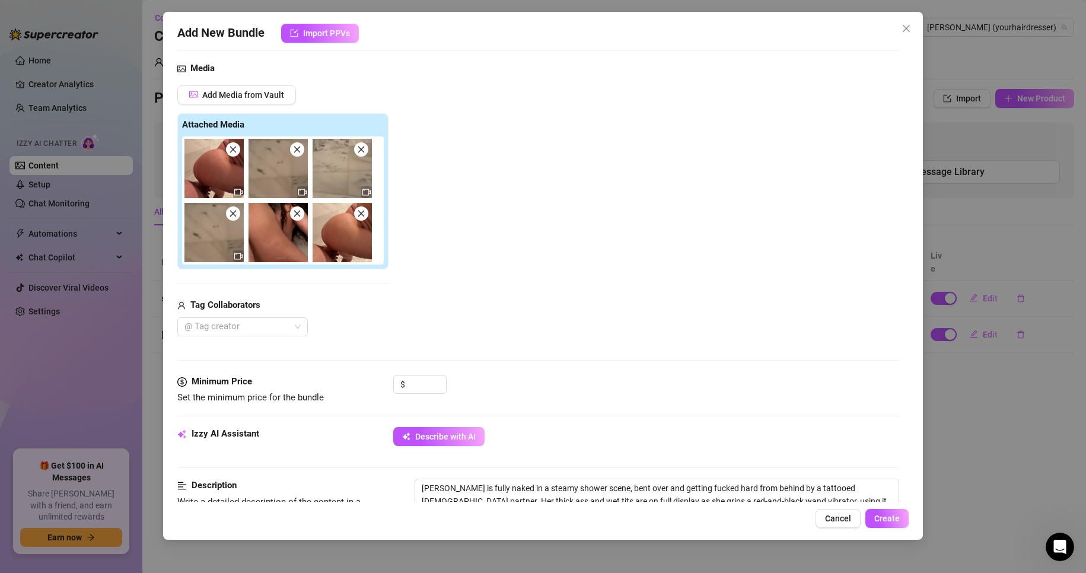
type textarea "[PERSON_NAME] is fully naked in a steamy shower scene, bent over and getting fu…"
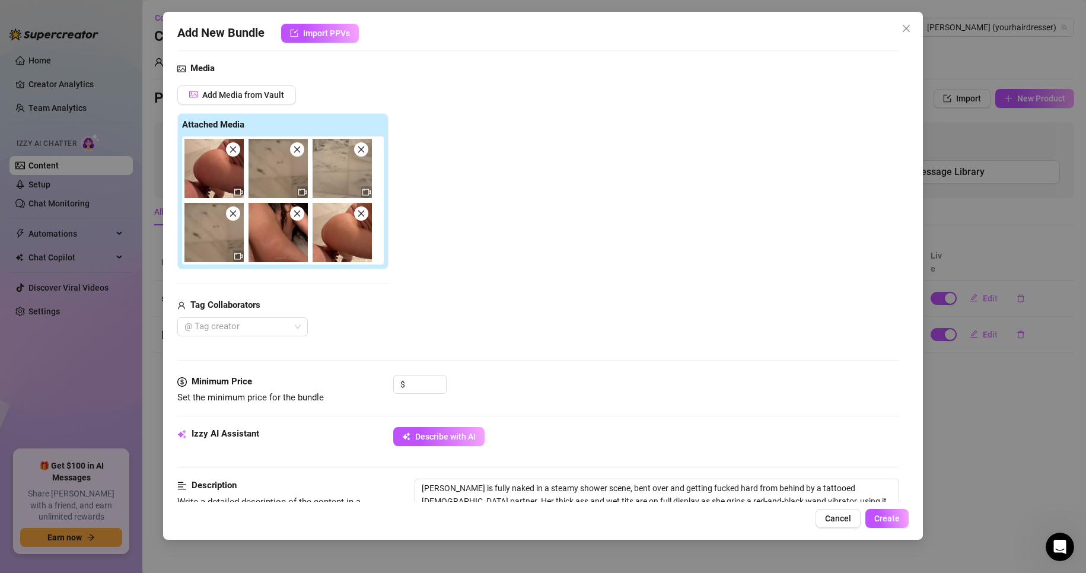
type textarea "[PERSON_NAME] is fully naked in a steamy shower scene, bent over and getting fu…"
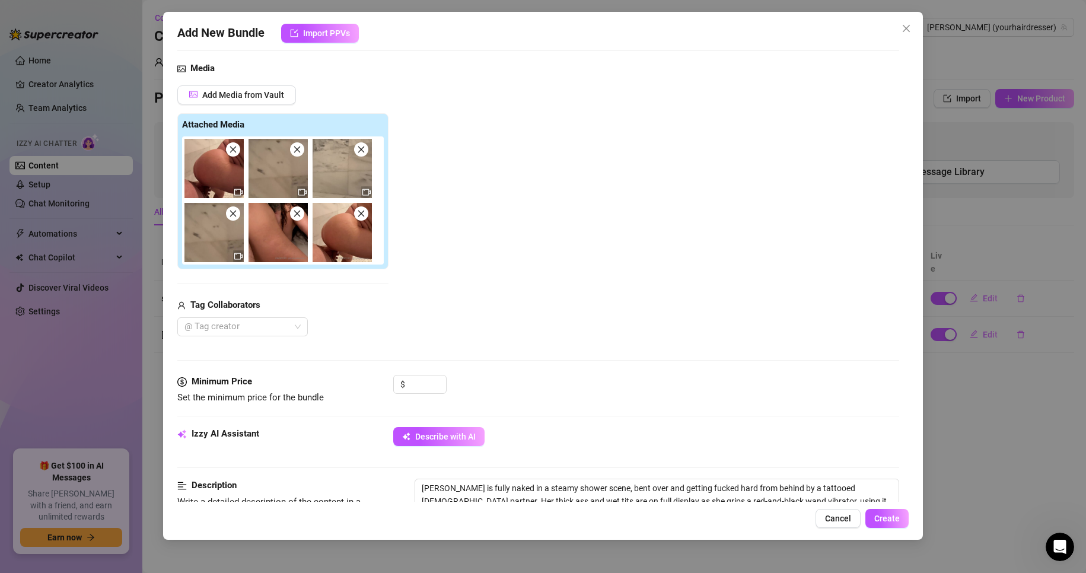
type textarea "[PERSON_NAME] is fully naked in a steamy shower scene, bent over and getting fu…"
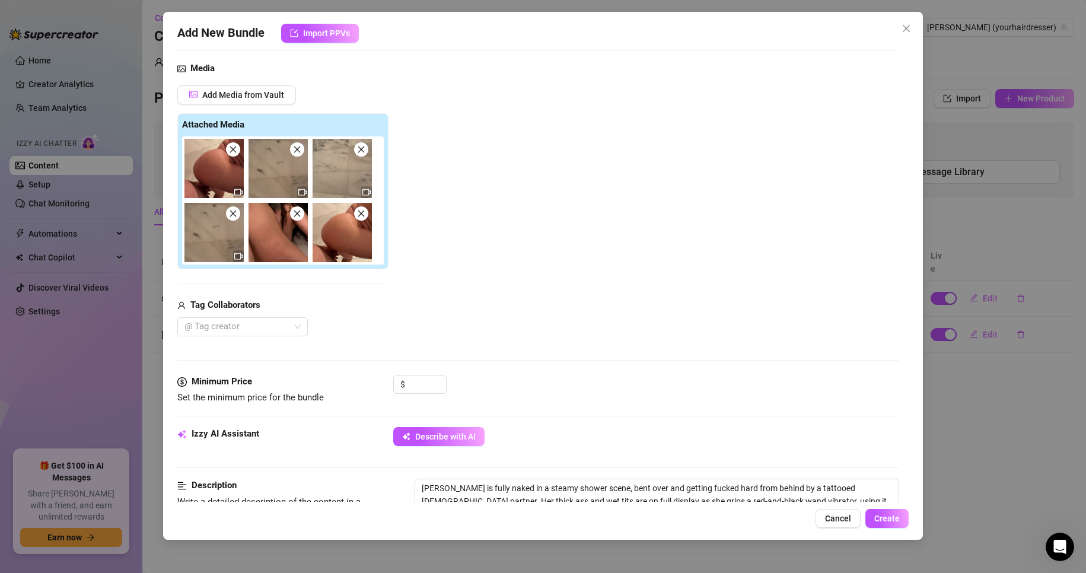
type textarea "[PERSON_NAME] is fully naked in a steamy shower scene, bent over and getting fu…"
